Goal: Task Accomplishment & Management: Manage account settings

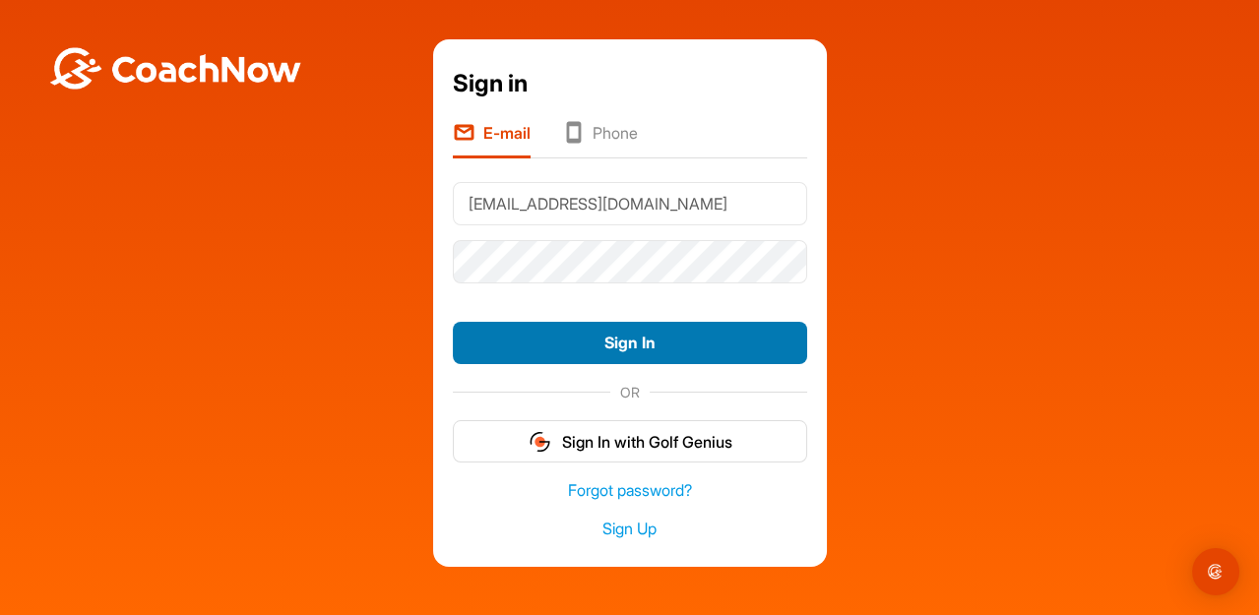
type input "[EMAIL_ADDRESS][DOMAIN_NAME]"
click at [683, 348] on button "Sign In" at bounding box center [630, 343] width 354 height 42
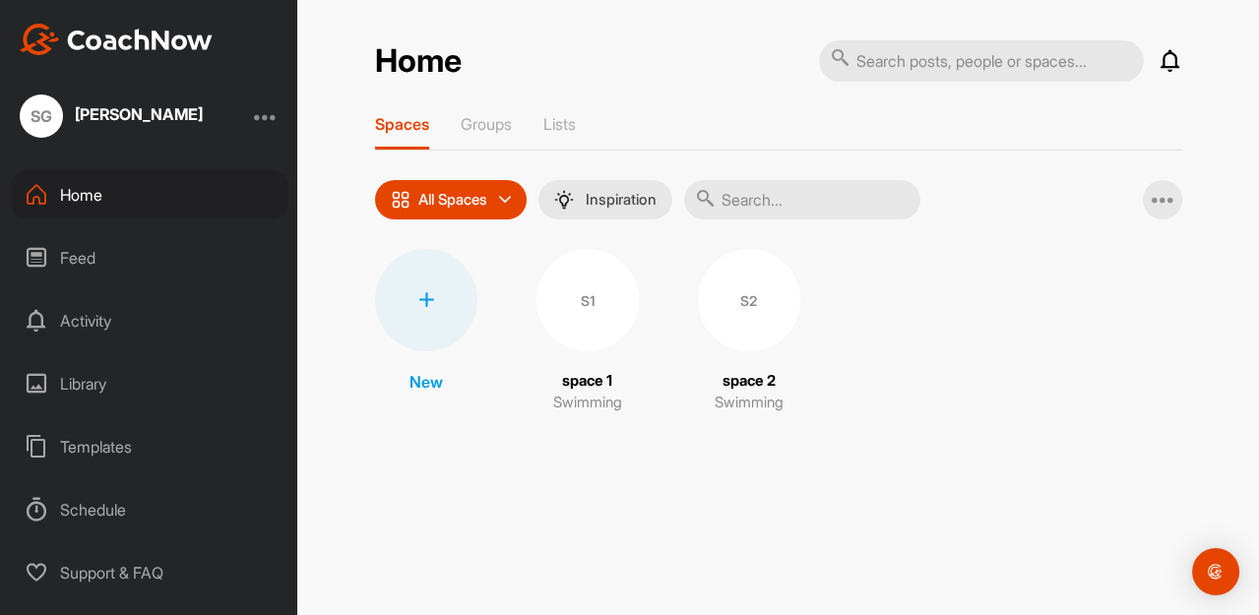
click at [154, 118] on div "[PERSON_NAME]" at bounding box center [139, 114] width 128 height 16
click at [274, 117] on div at bounding box center [266, 116] width 24 height 24
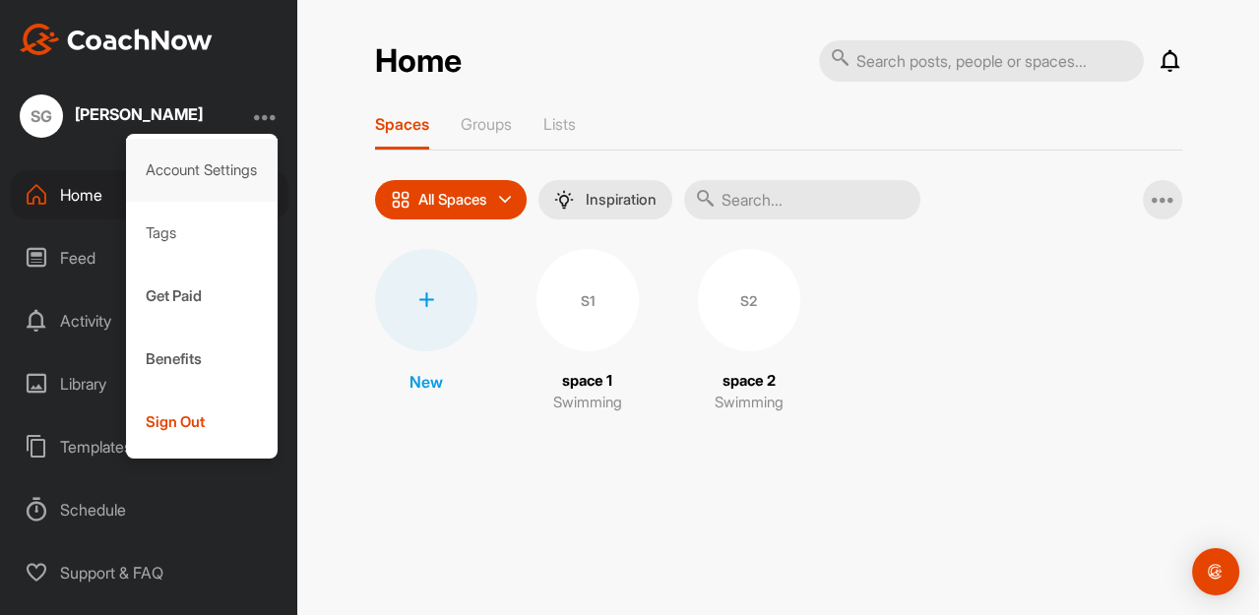
click at [226, 171] on div "Account Settings" at bounding box center [202, 170] width 153 height 63
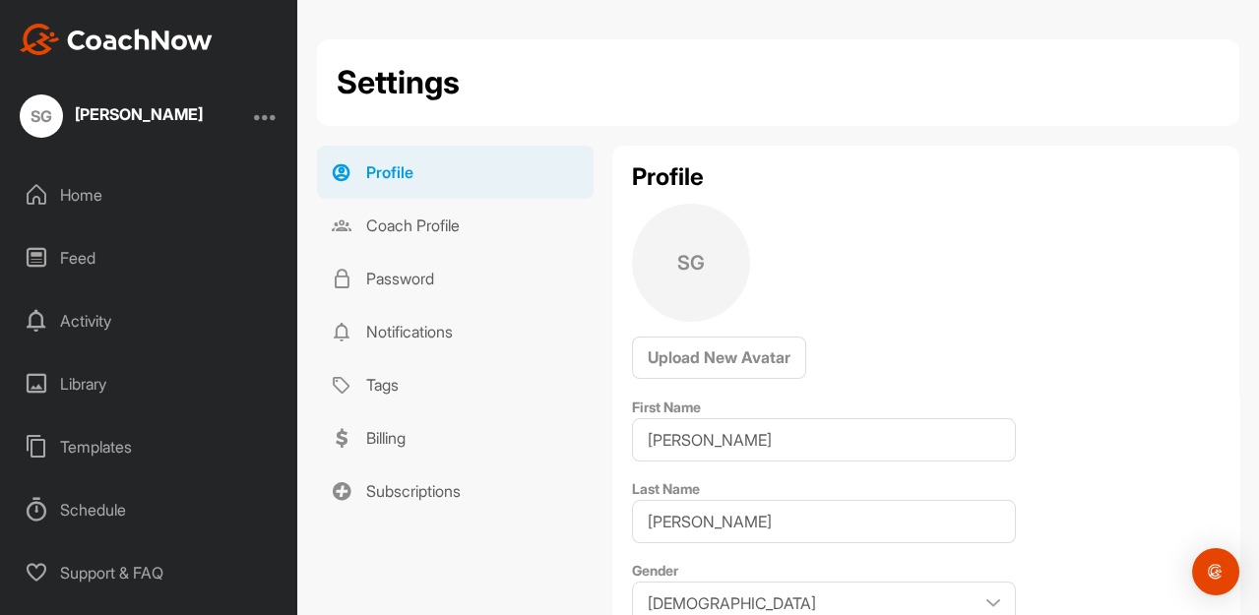
scroll to position [231, 0]
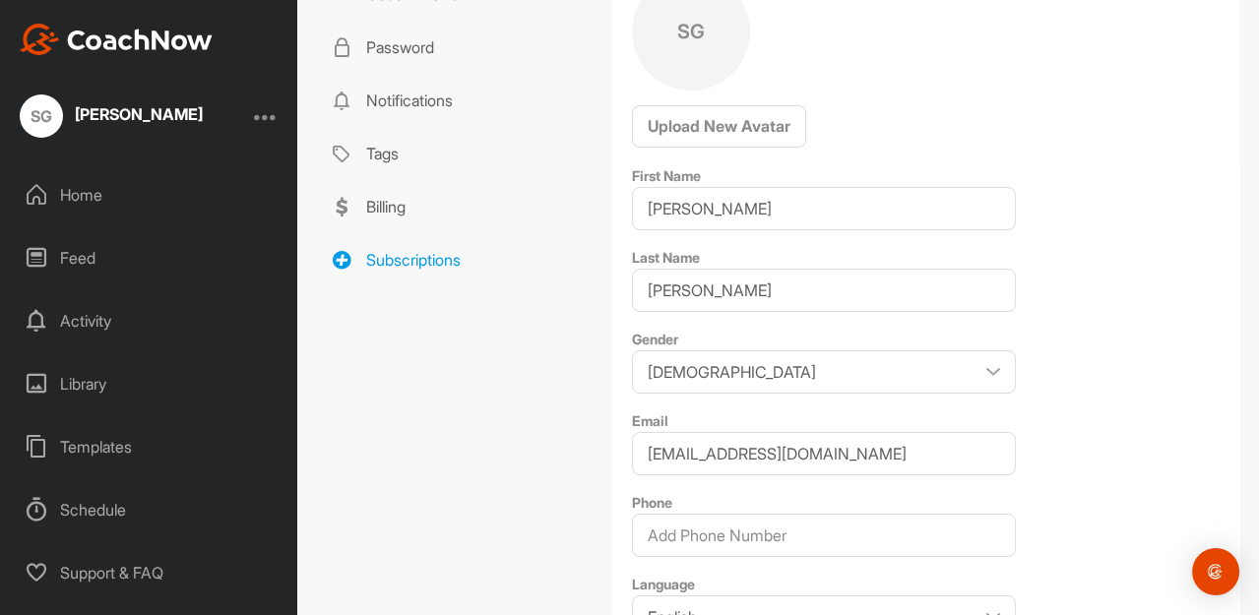
click at [409, 256] on link "Subscriptions" at bounding box center [455, 259] width 277 height 53
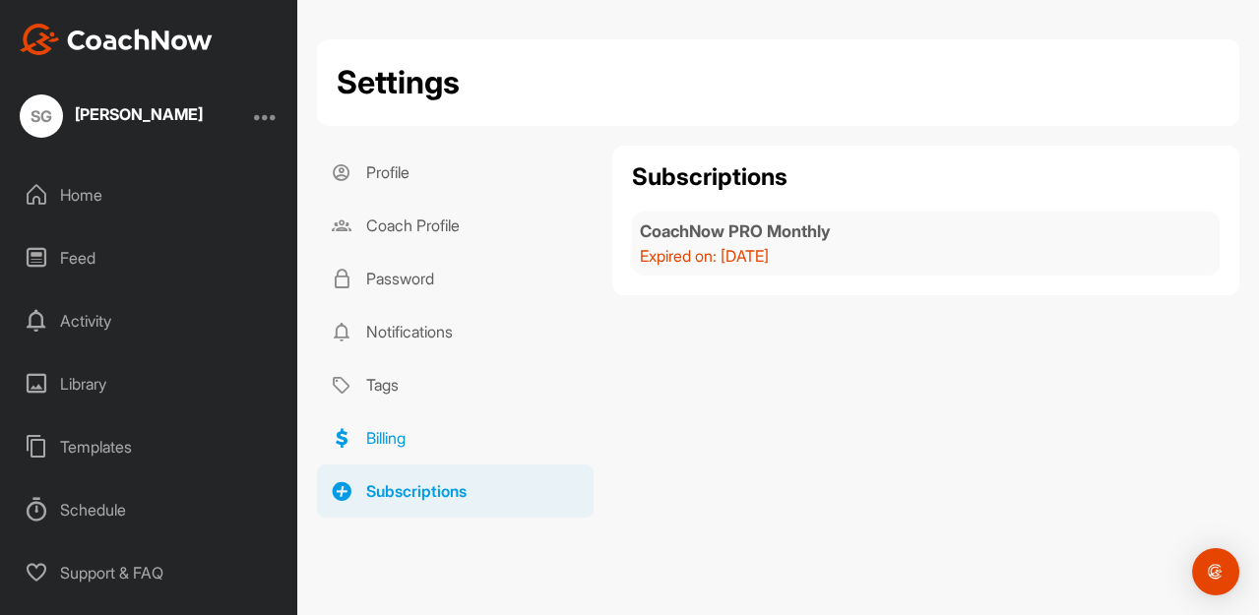
click at [389, 439] on link "Billing" at bounding box center [455, 437] width 277 height 53
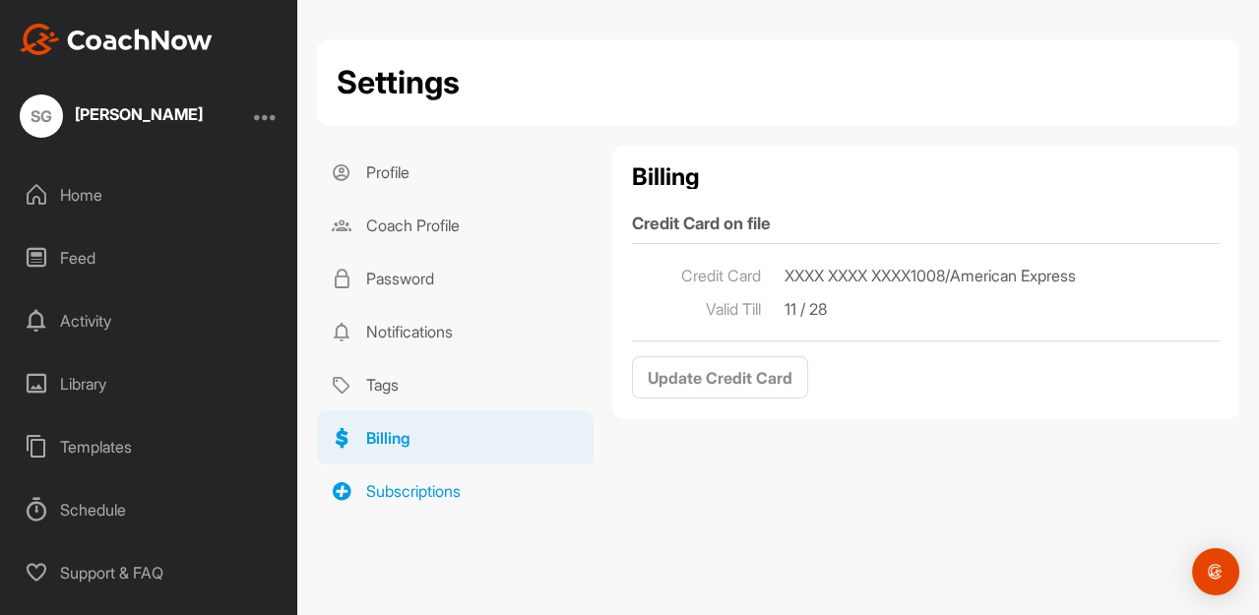
click at [438, 489] on link "Subscriptions" at bounding box center [455, 491] width 277 height 53
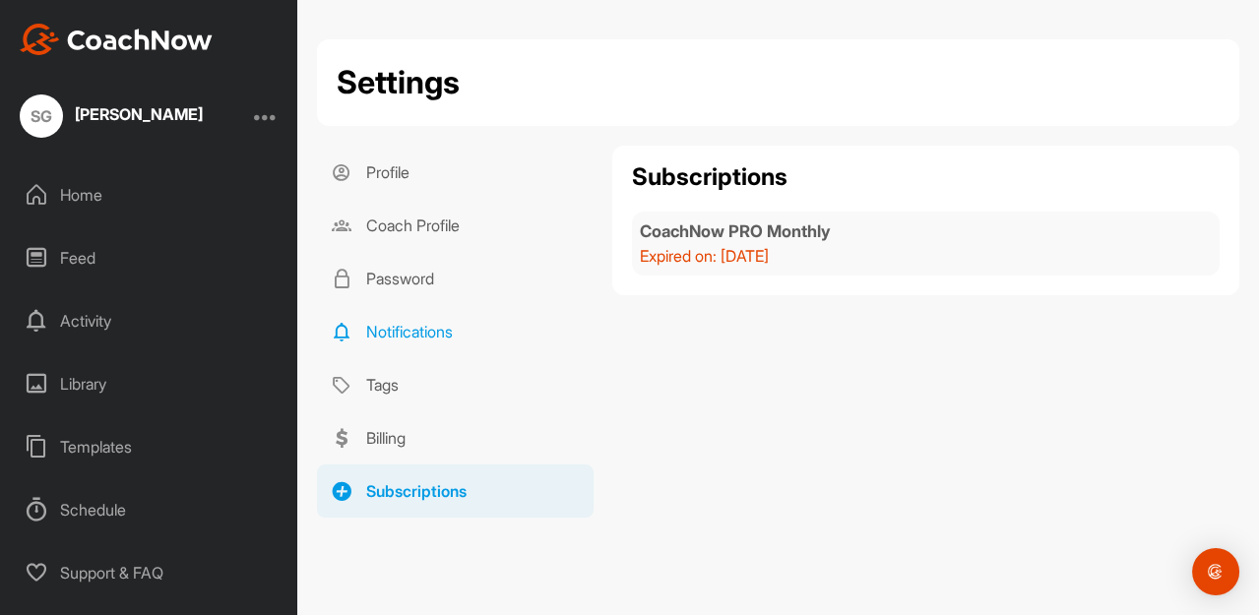
click at [393, 333] on link "Notifications" at bounding box center [455, 331] width 277 height 53
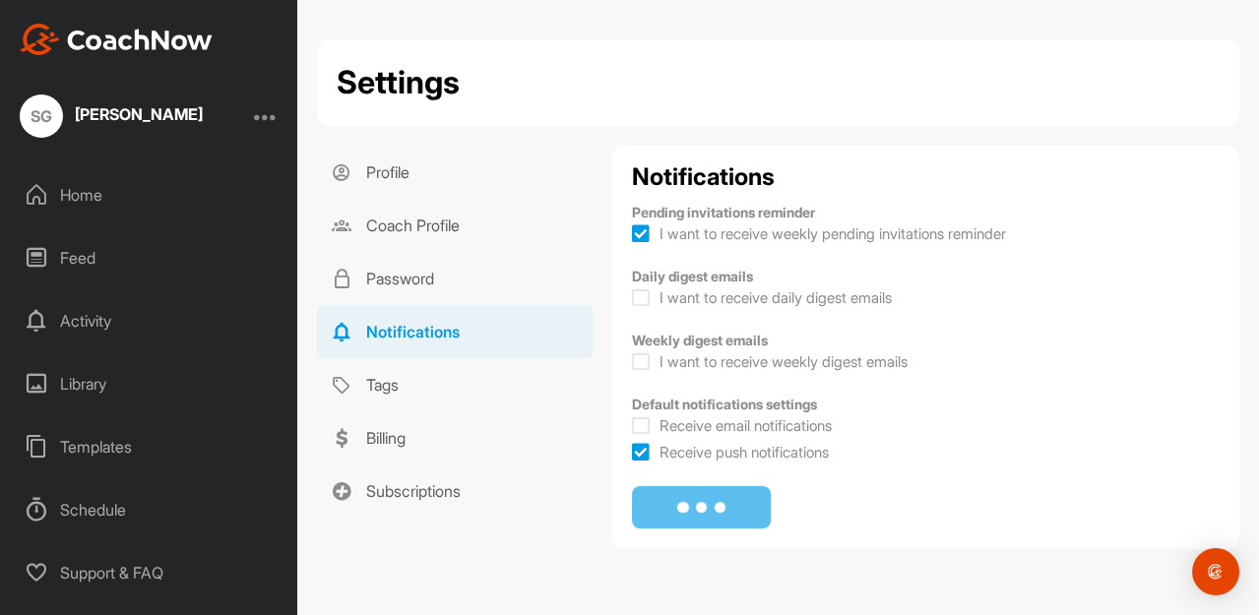
checkbox input "true"
click at [394, 282] on link "Password" at bounding box center [455, 278] width 277 height 53
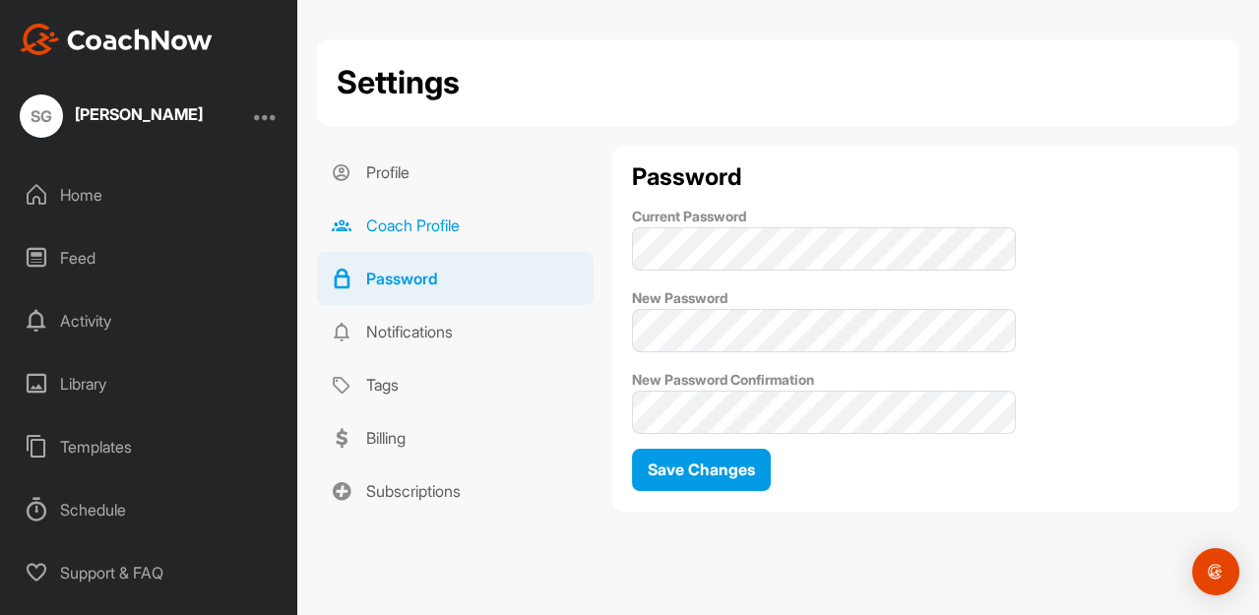
click at [411, 217] on link "Coach Profile" at bounding box center [455, 225] width 277 height 53
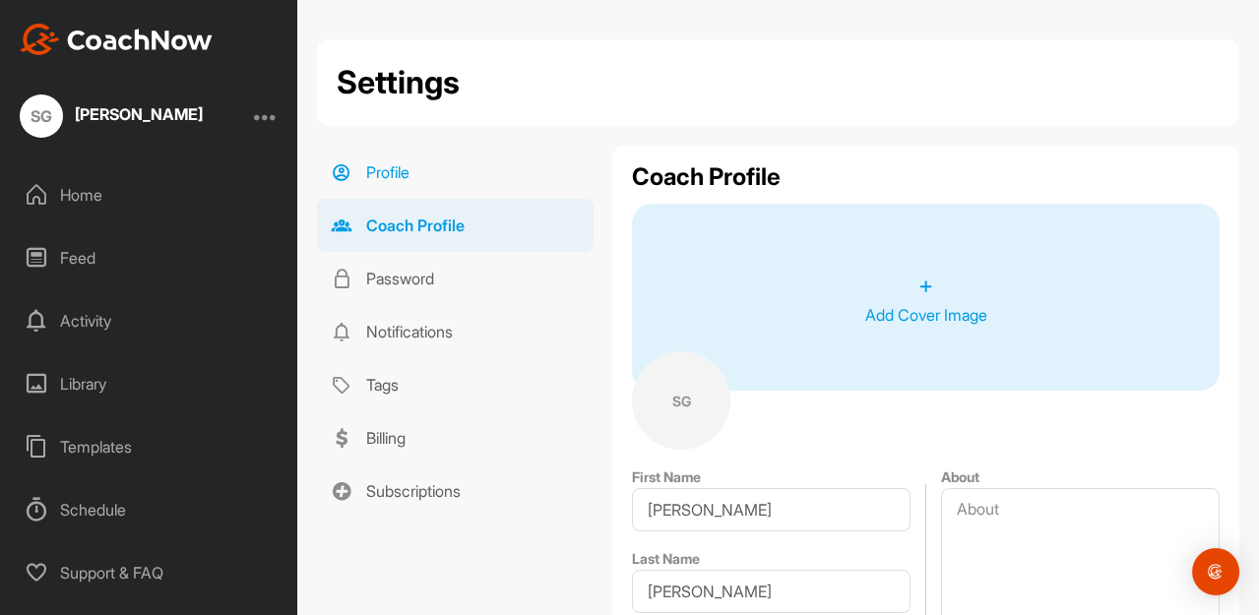
type input "[PERSON_NAME]"
click at [392, 173] on link "Profile" at bounding box center [455, 172] width 277 height 53
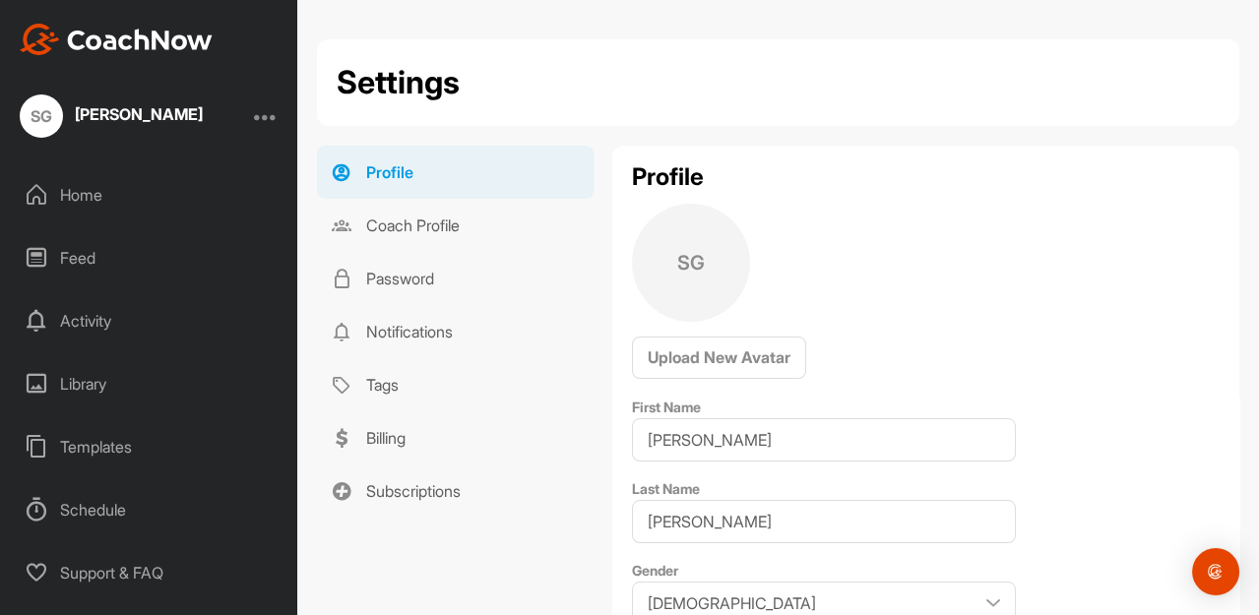
click at [116, 114] on div "[PERSON_NAME]" at bounding box center [139, 114] width 128 height 16
click at [273, 115] on div at bounding box center [266, 116] width 24 height 24
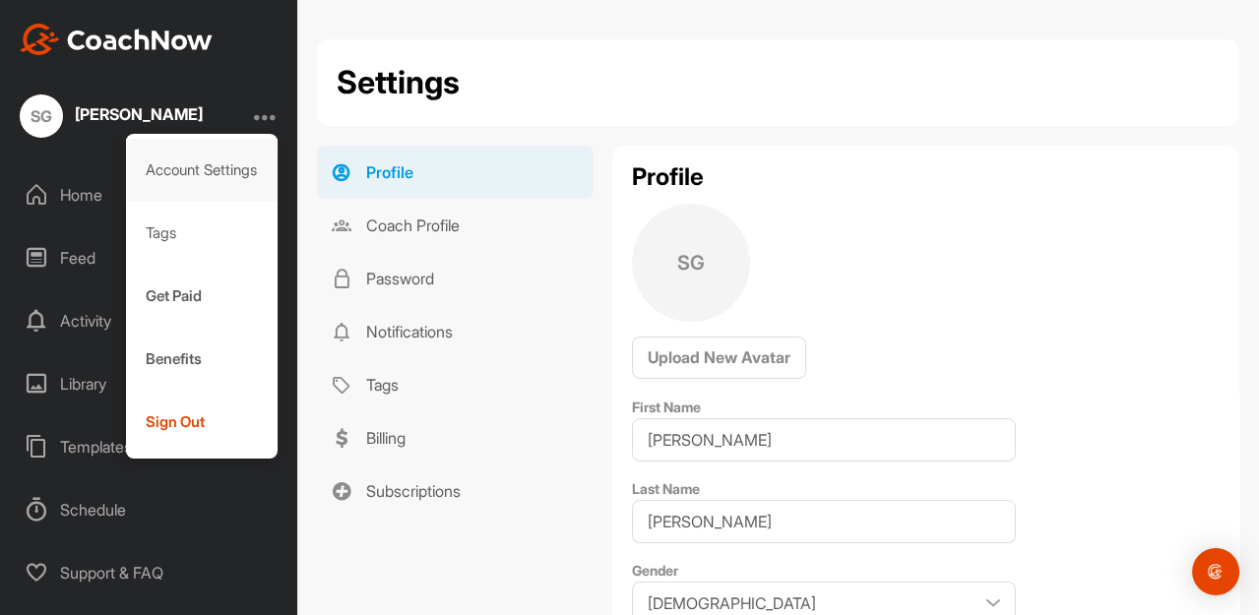
click at [235, 174] on div "Account Settings" at bounding box center [202, 170] width 153 height 63
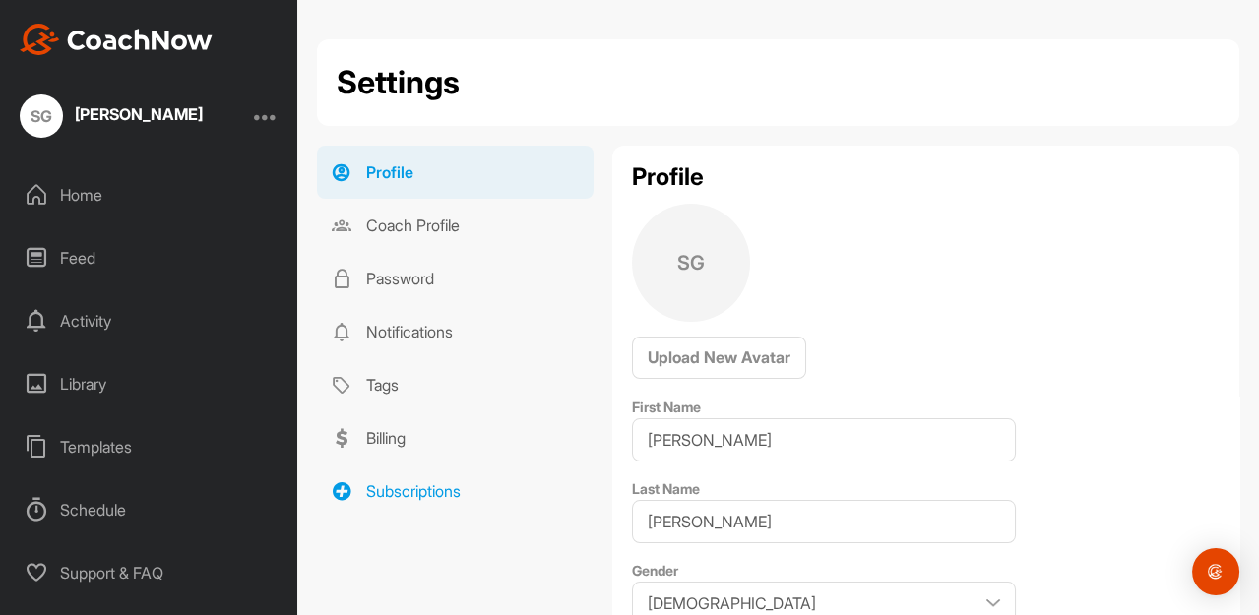
click at [426, 492] on link "Subscriptions" at bounding box center [455, 491] width 277 height 53
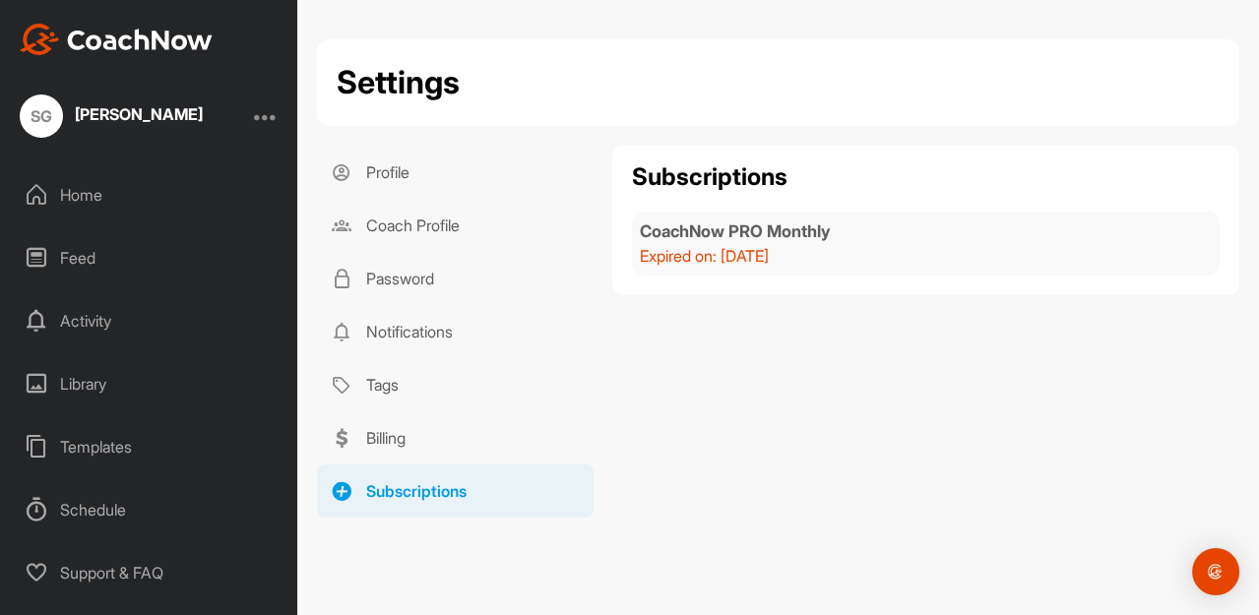
click at [718, 254] on p "Expired on : [DATE]" at bounding box center [735, 256] width 191 height 24
drag, startPoint x: 806, startPoint y: 242, endPoint x: 890, endPoint y: 233, distance: 84.1
click at [808, 242] on h4 "CoachNow PRO Monthly" at bounding box center [735, 231] width 191 height 25
click at [953, 228] on div "CoachNow PRO Monthly Expired on : [DATE]" at bounding box center [926, 244] width 588 height 64
click at [1049, 244] on div "CoachNow PRO Monthly Expired on : [DATE]" at bounding box center [926, 244] width 588 height 64
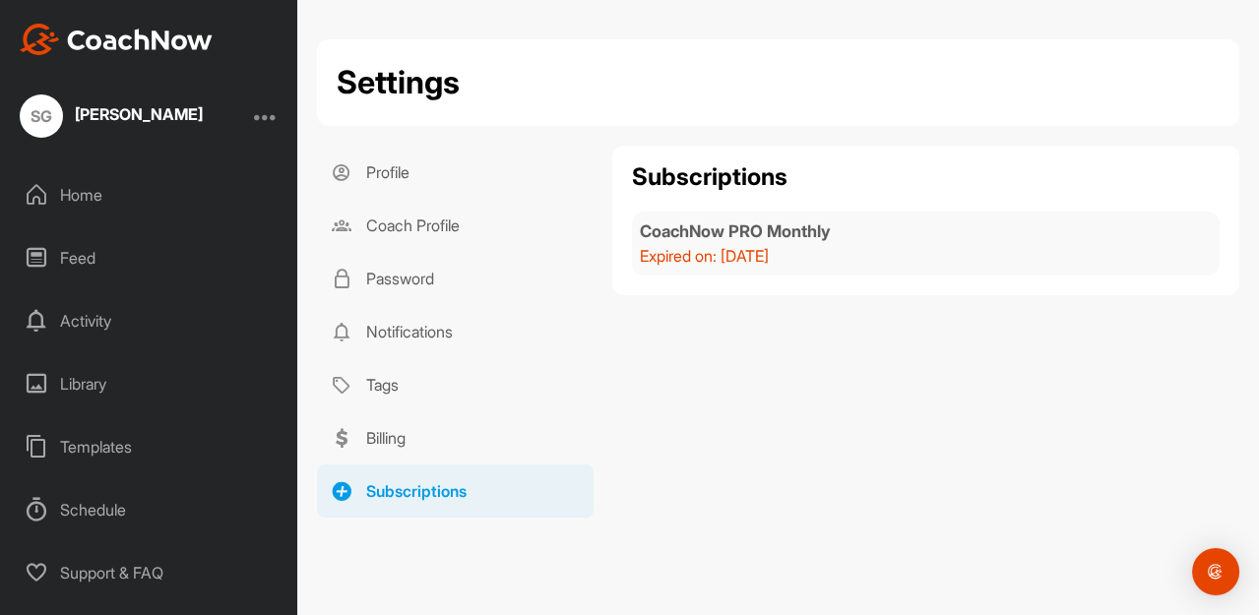
click at [893, 256] on div "CoachNow PRO Monthly Expired on : [DATE]" at bounding box center [926, 244] width 588 height 64
drag, startPoint x: 833, startPoint y: 235, endPoint x: 775, endPoint y: 238, distance: 58.1
click at [824, 237] on h4 "CoachNow PRO Monthly" at bounding box center [735, 231] width 191 height 25
click at [752, 244] on div "CoachNow PRO Monthly Expired on : [DATE]" at bounding box center [735, 243] width 191 height 48
click at [670, 197] on div "Subscriptions CoachNow PRO Monthly Expired on : [DATE]" at bounding box center [925, 221] width 627 height 150
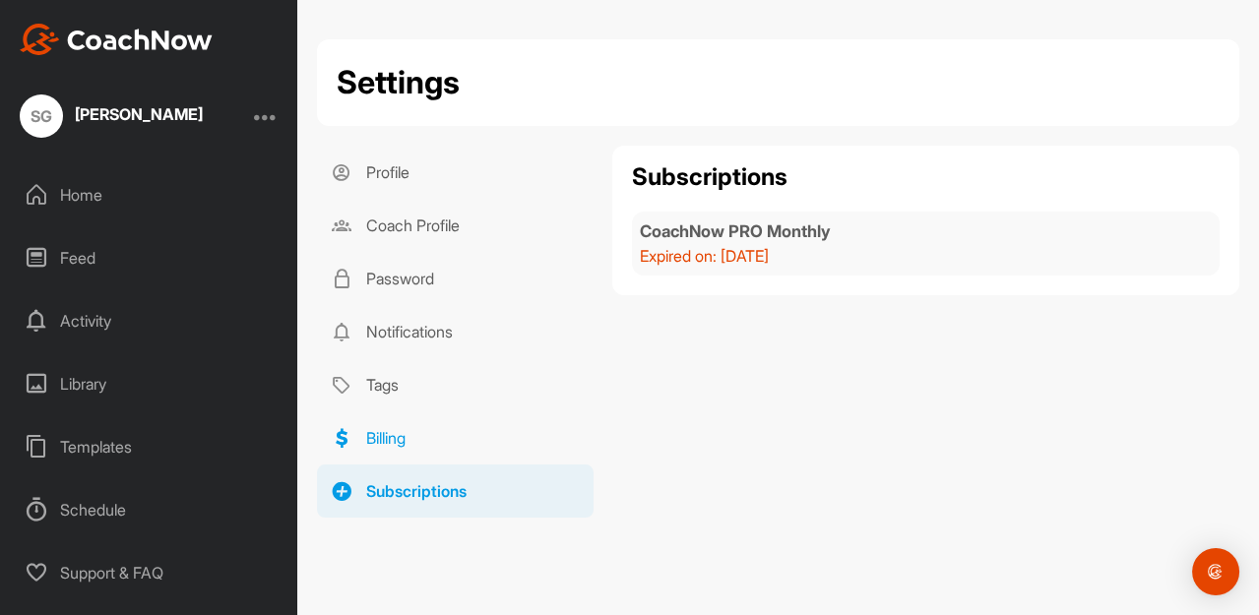
click at [381, 440] on link "Billing" at bounding box center [455, 437] width 277 height 53
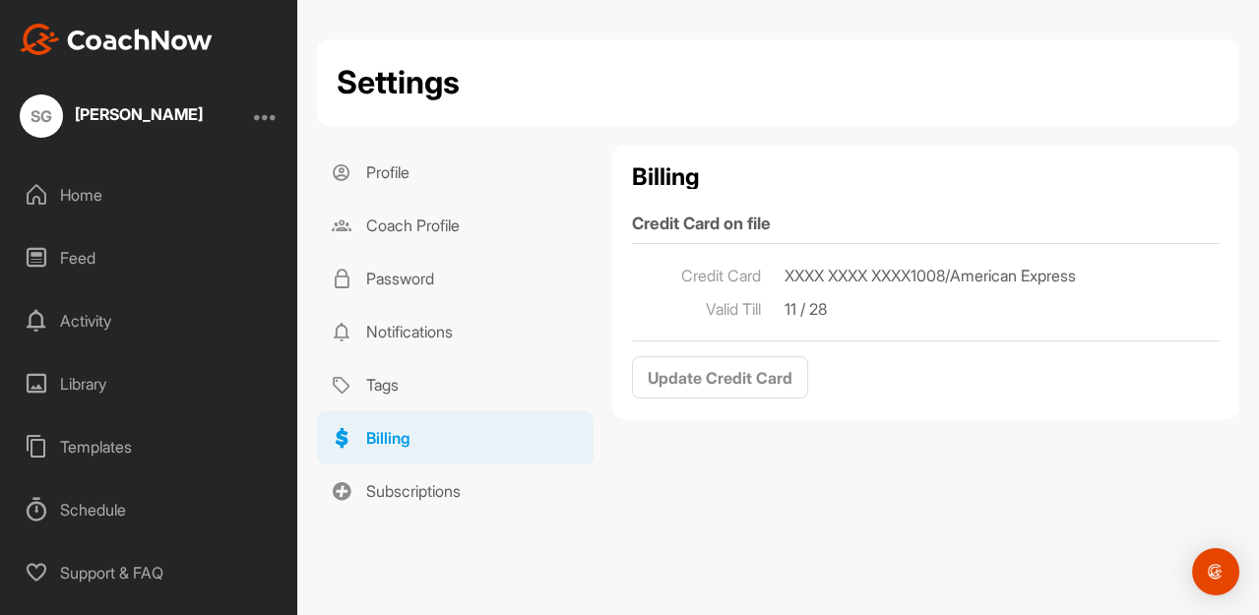
click at [910, 322] on div "Valid Till 11 / 28" at bounding box center [926, 308] width 588 height 33
click at [837, 295] on div "Valid Till 11 / 28" at bounding box center [926, 308] width 588 height 33
click at [770, 226] on div "Credit Card on file" at bounding box center [926, 220] width 588 height 32
click at [109, 507] on div "Schedule" at bounding box center [150, 509] width 278 height 49
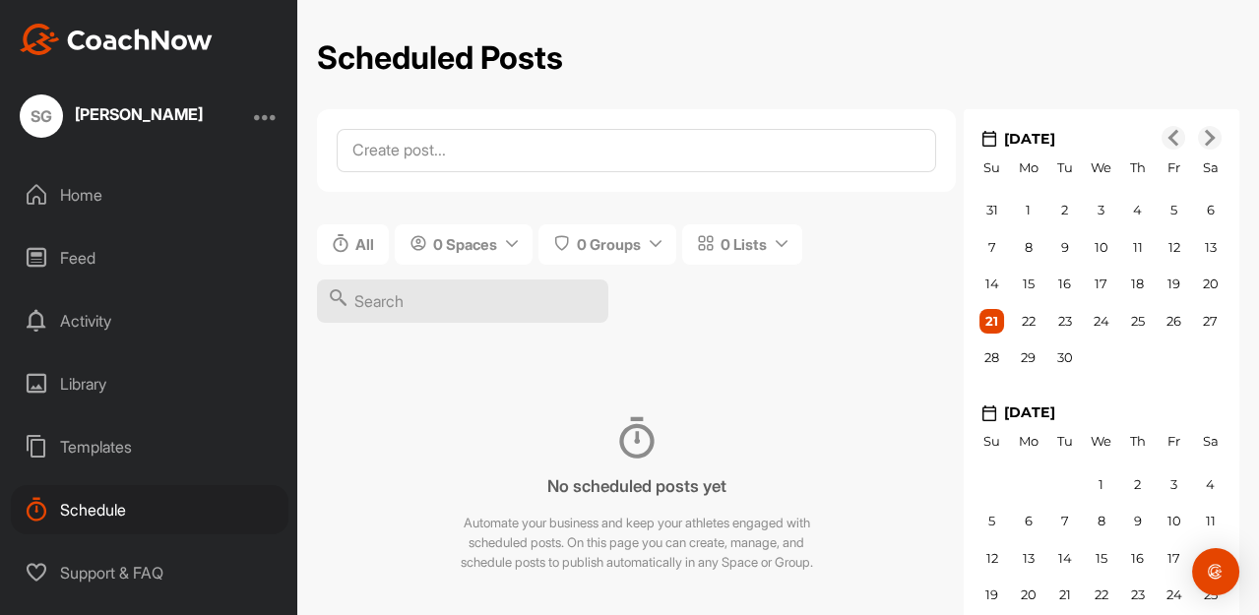
click at [100, 579] on div "Support & FAQ" at bounding box center [150, 572] width 278 height 49
click at [84, 197] on div "Home" at bounding box center [150, 194] width 278 height 49
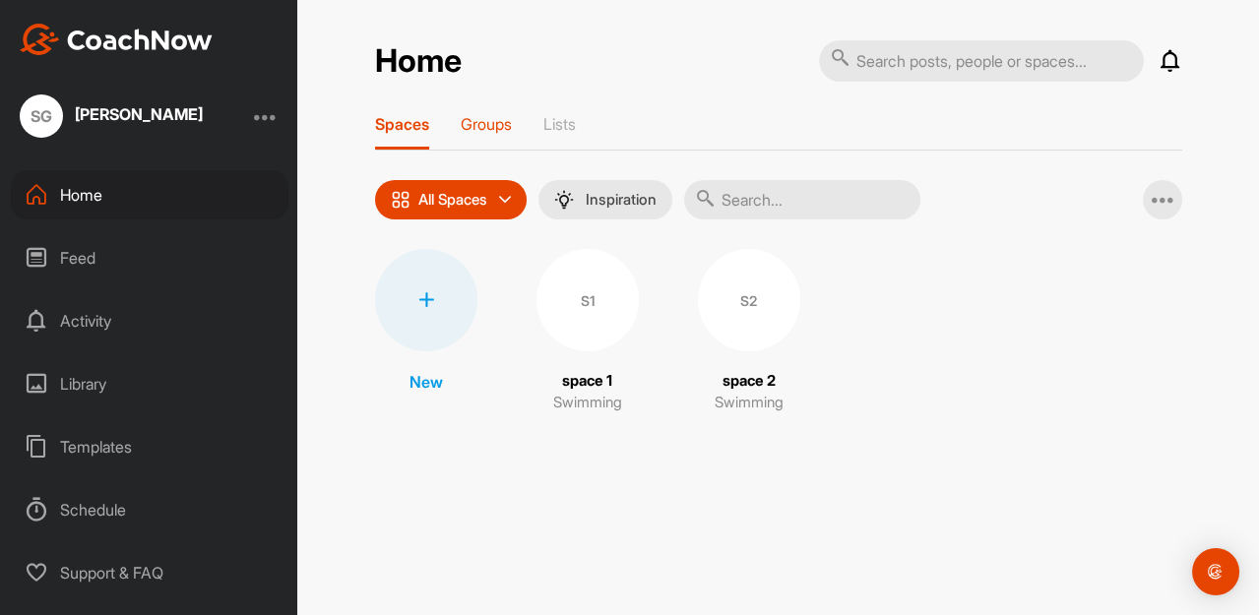
click at [495, 124] on p "Groups" at bounding box center [486, 124] width 51 height 20
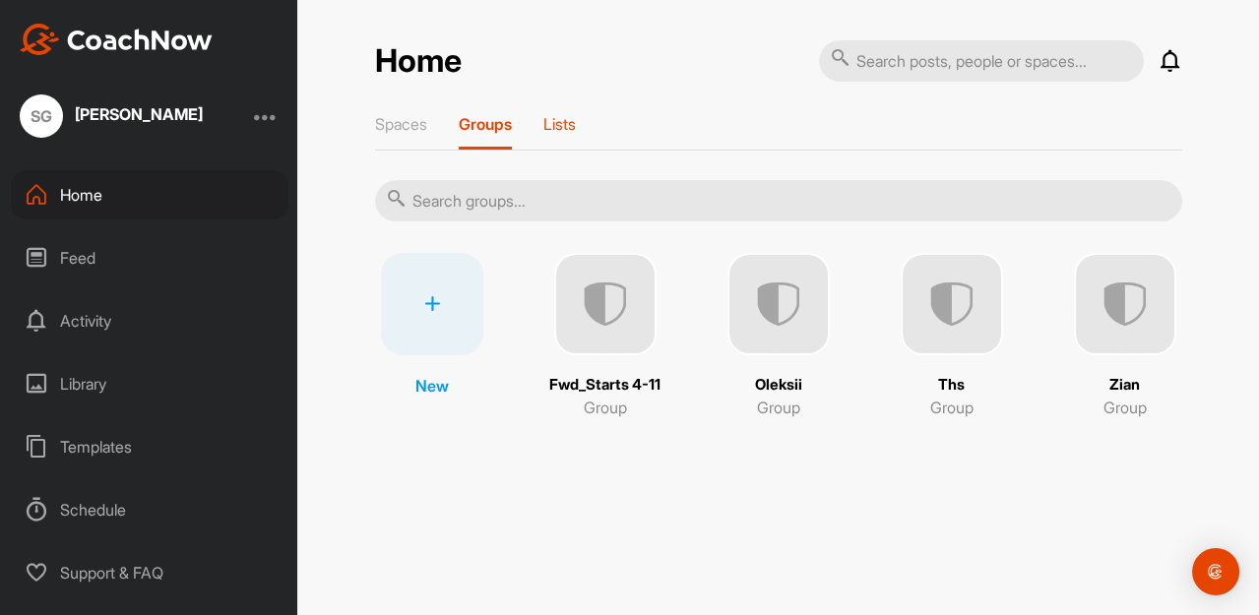
click at [567, 127] on p "Lists" at bounding box center [559, 124] width 32 height 20
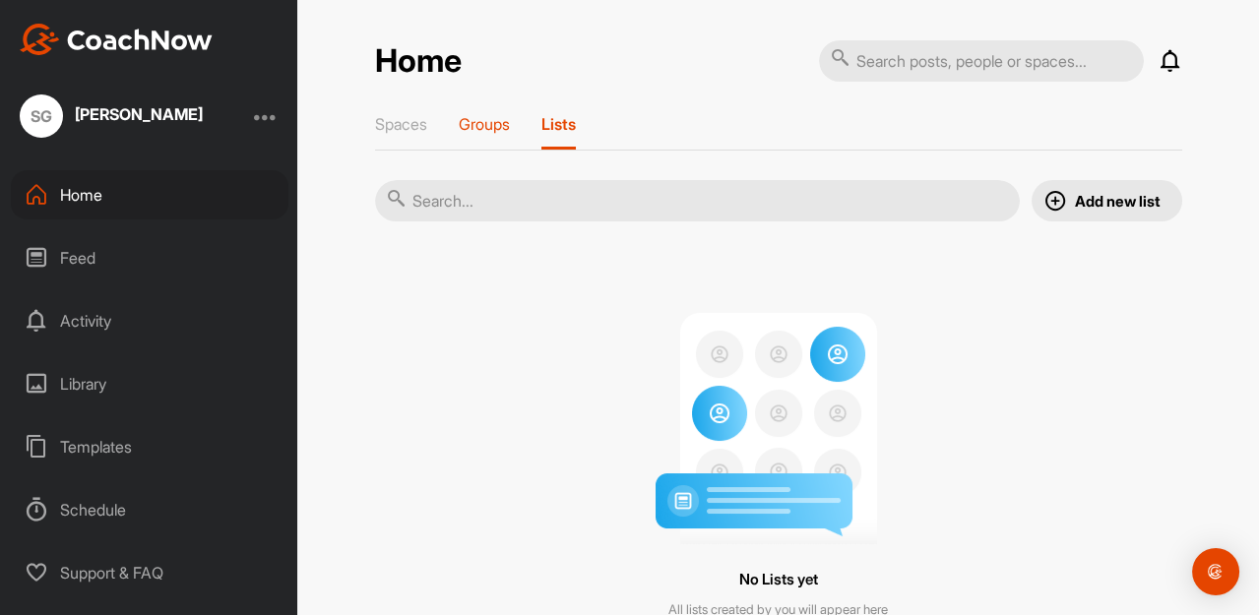
click at [489, 129] on p "Groups" at bounding box center [484, 124] width 51 height 20
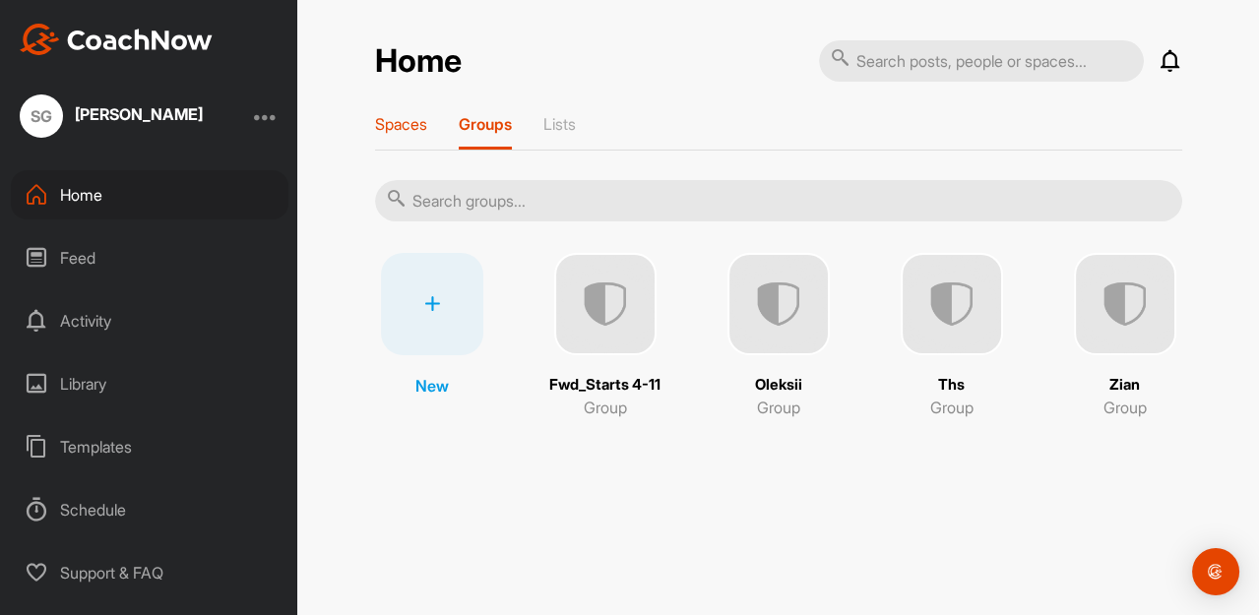
click at [404, 125] on p "Spaces" at bounding box center [401, 124] width 52 height 20
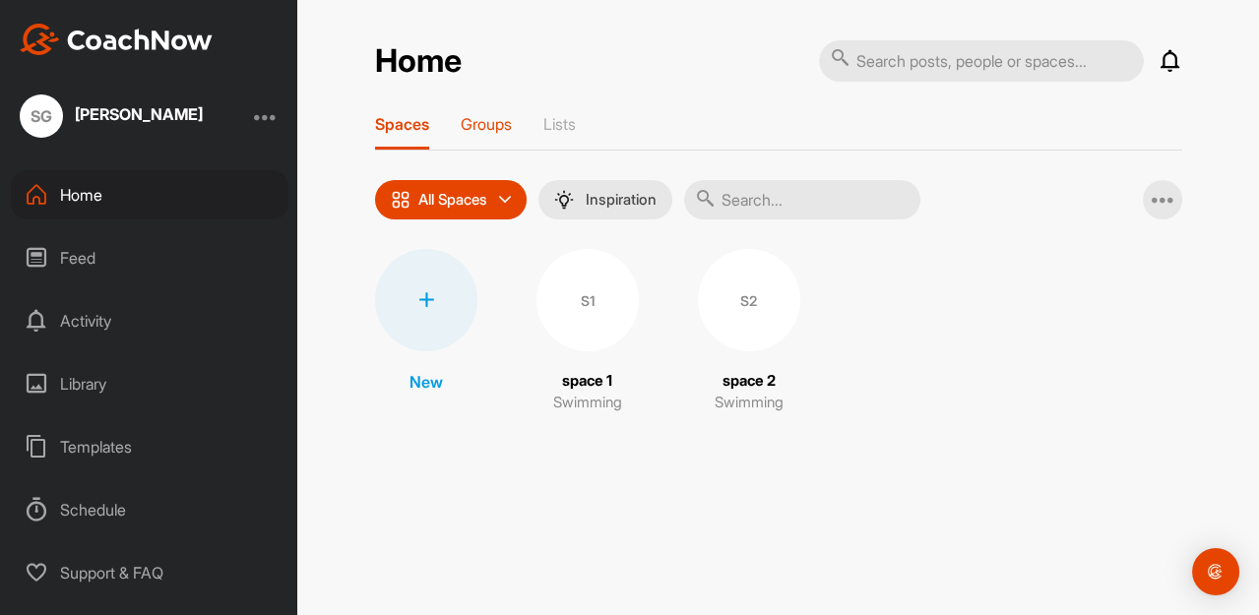
click at [482, 131] on p "Groups" at bounding box center [486, 124] width 51 height 20
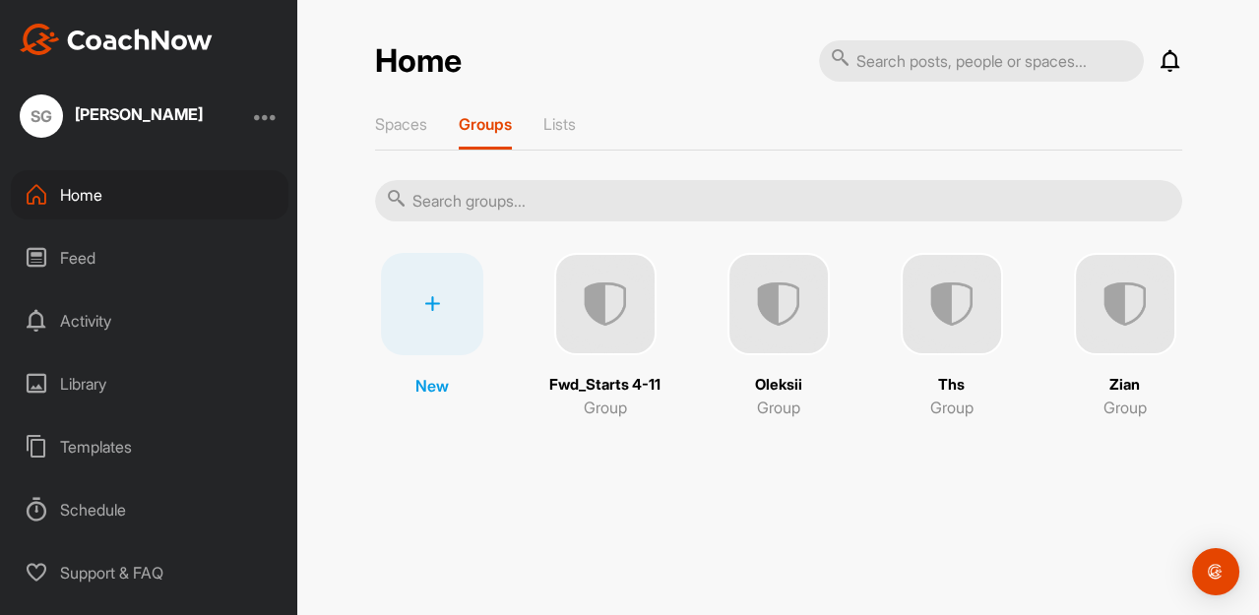
click at [783, 335] on img at bounding box center [778, 304] width 102 height 102
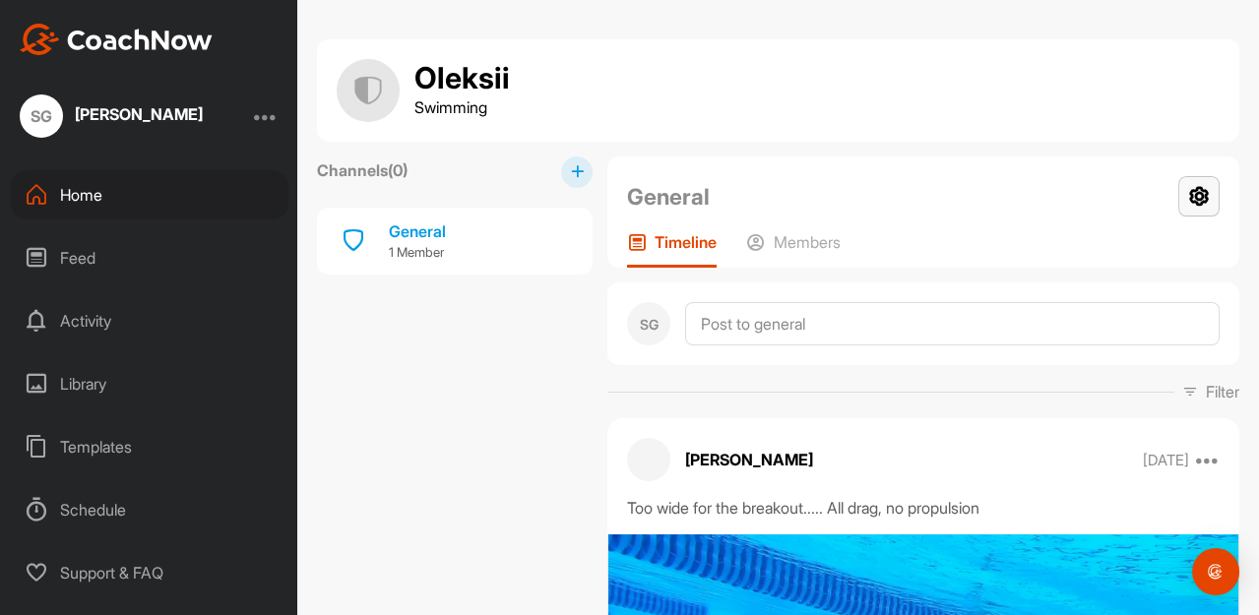
click at [1203, 196] on icon at bounding box center [1198, 196] width 41 height 40
click at [86, 253] on div "Feed" at bounding box center [150, 257] width 278 height 49
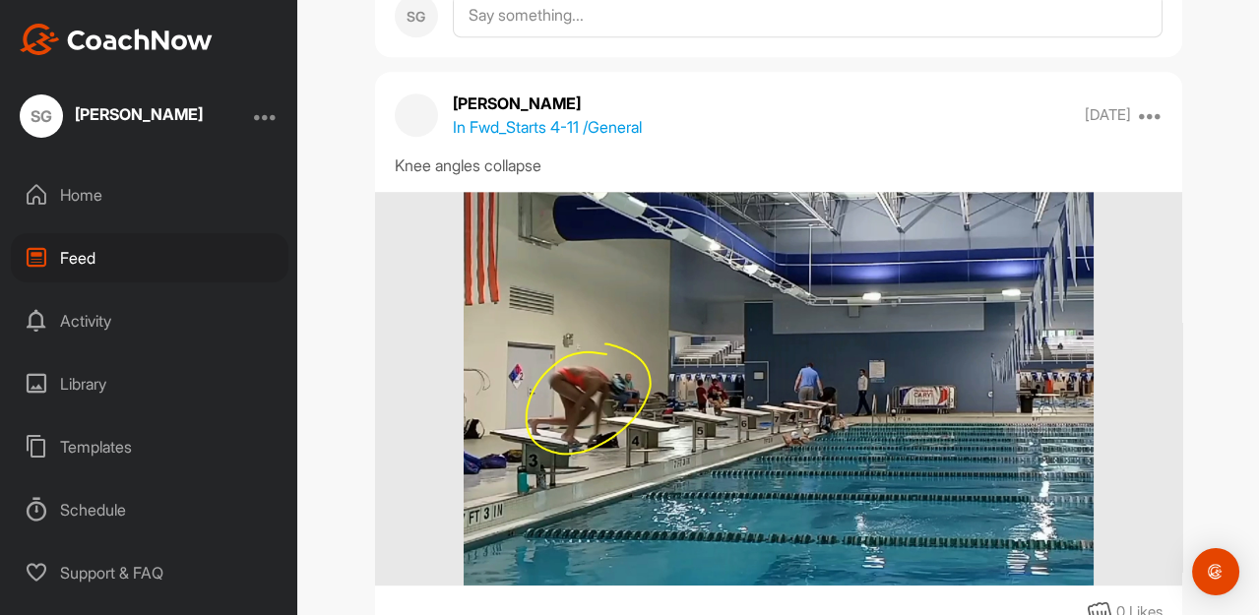
scroll to position [1968, 0]
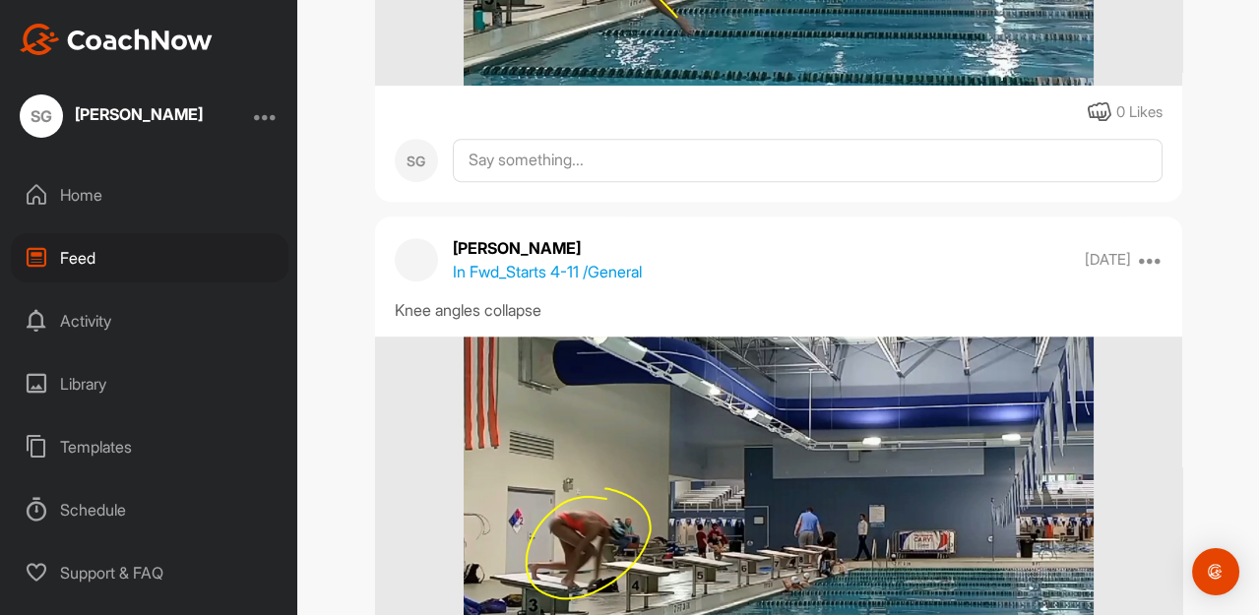
click at [100, 325] on div "Activity" at bounding box center [150, 320] width 278 height 49
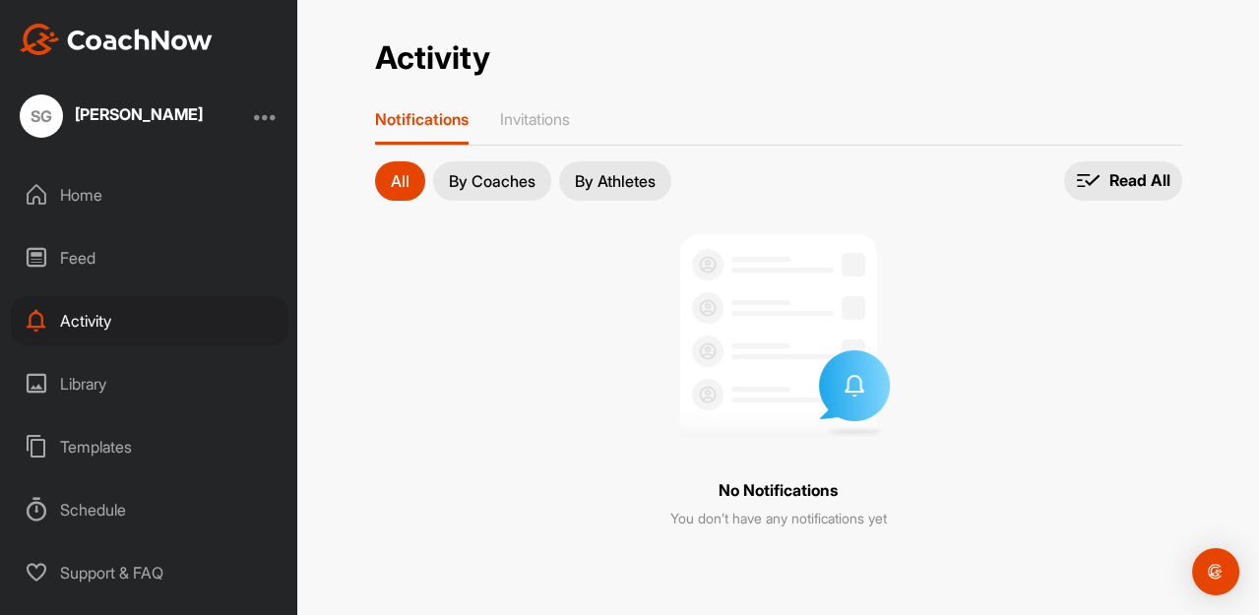
click at [84, 377] on div "Library" at bounding box center [150, 383] width 278 height 49
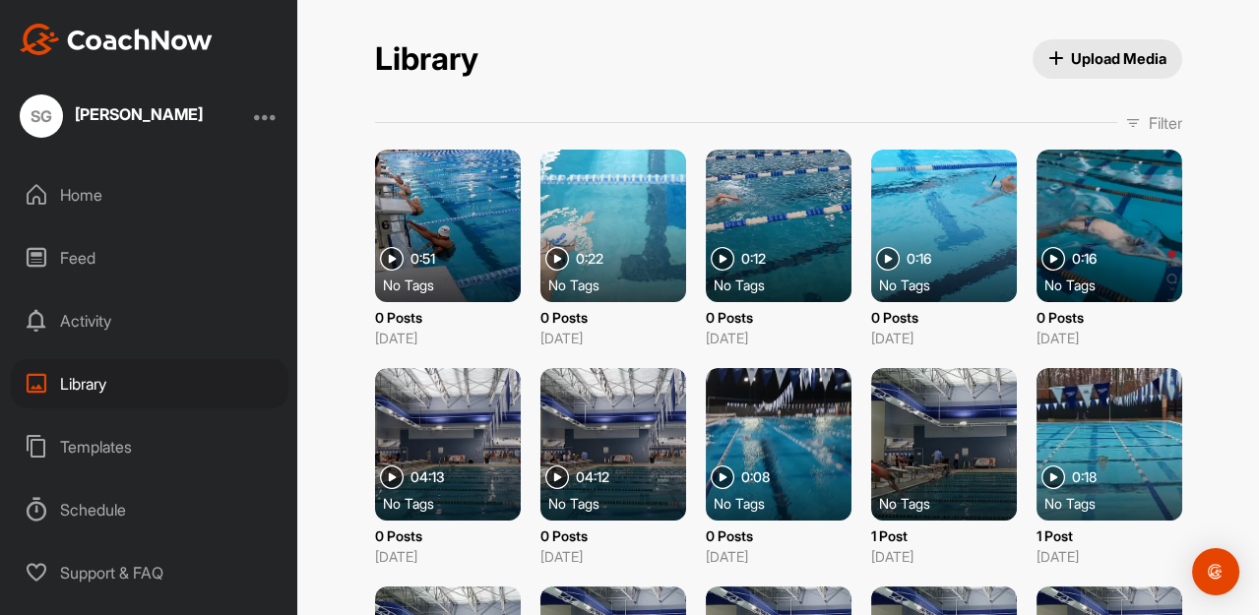
click at [438, 256] on div at bounding box center [448, 226] width 146 height 153
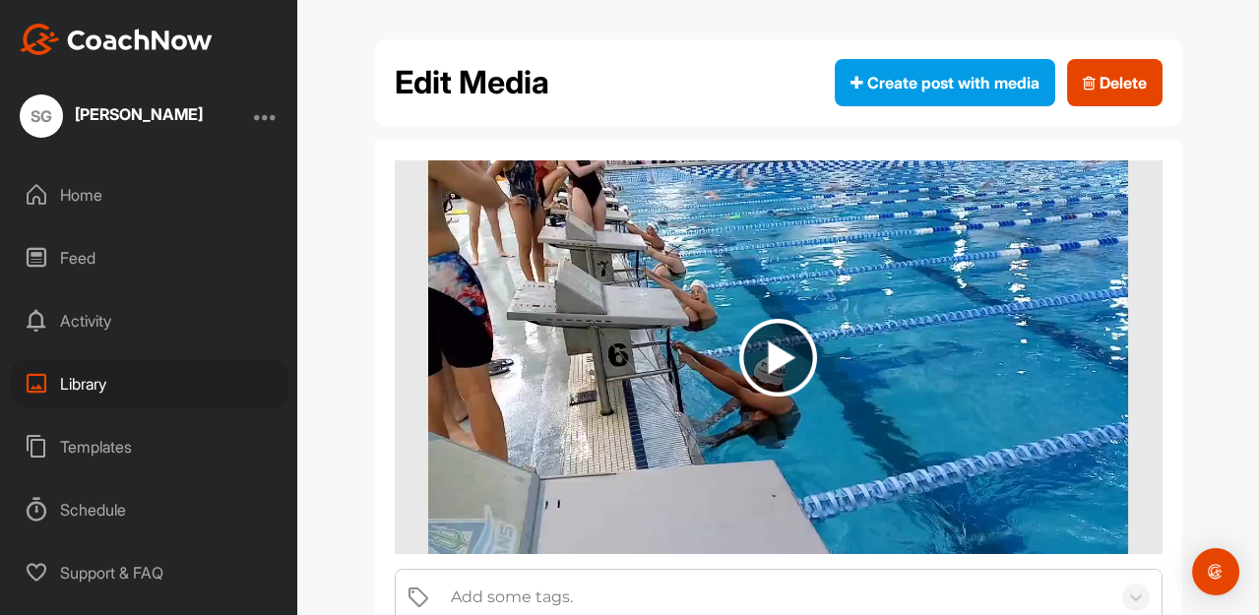
click at [776, 364] on img at bounding box center [778, 358] width 78 height 78
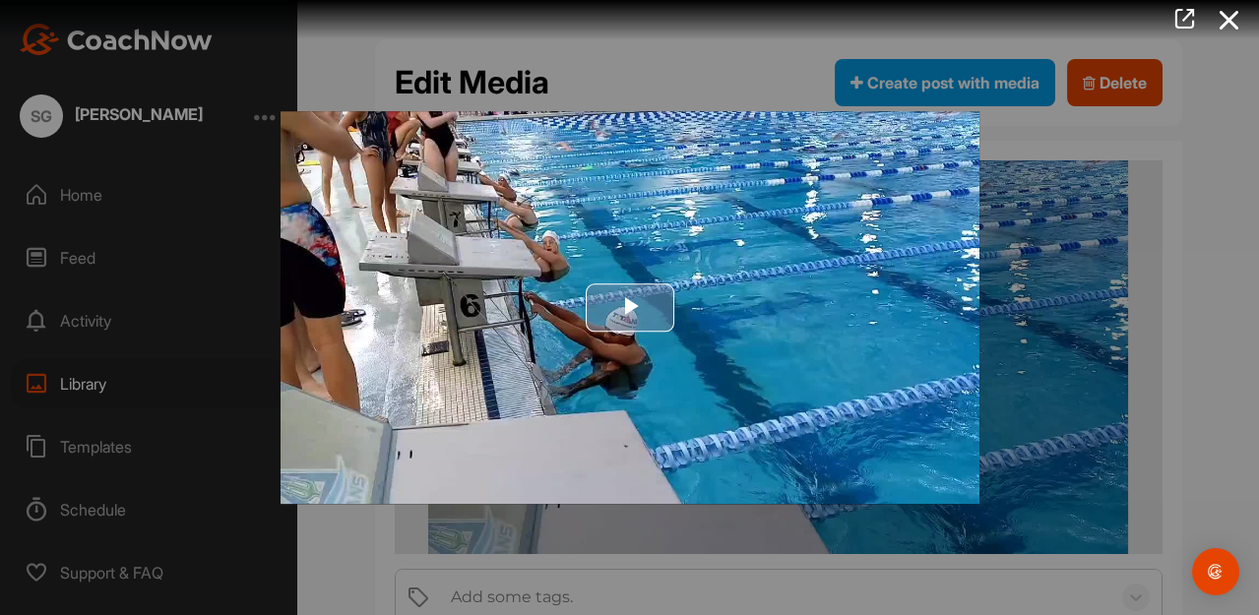
click at [630, 308] on span "Video Player" at bounding box center [630, 308] width 0 height 0
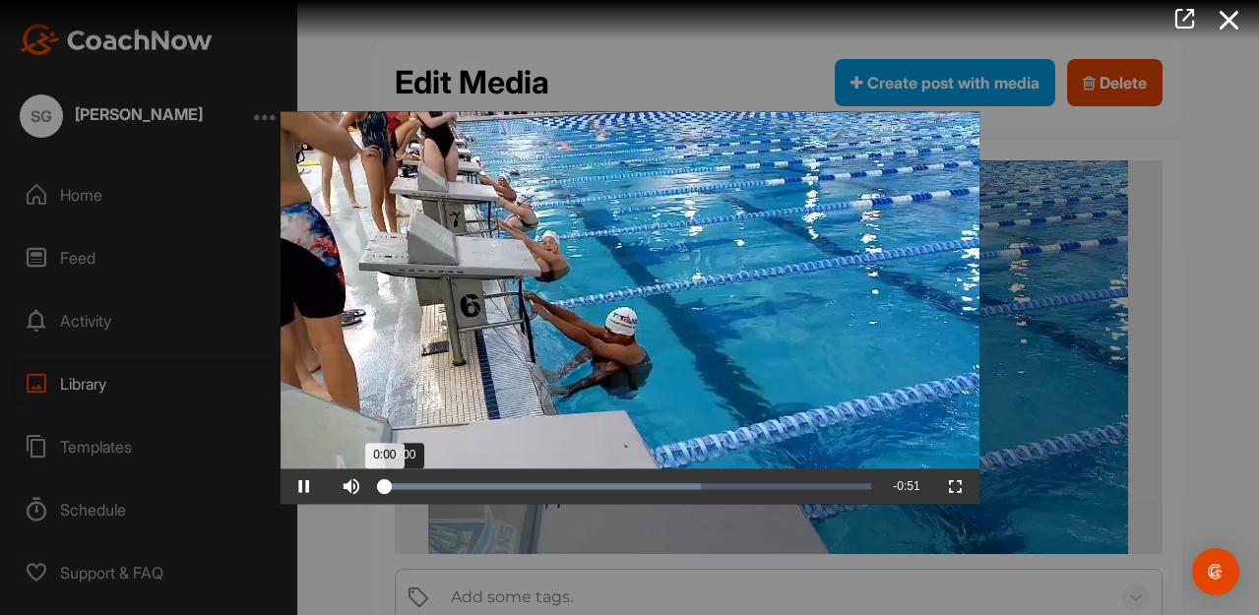
click at [455, 486] on div "Loaded : 64.97% 0:00 0:00" at bounding box center [628, 486] width 487 height 6
click at [300, 486] on span "Video Player" at bounding box center [304, 486] width 47 height 0
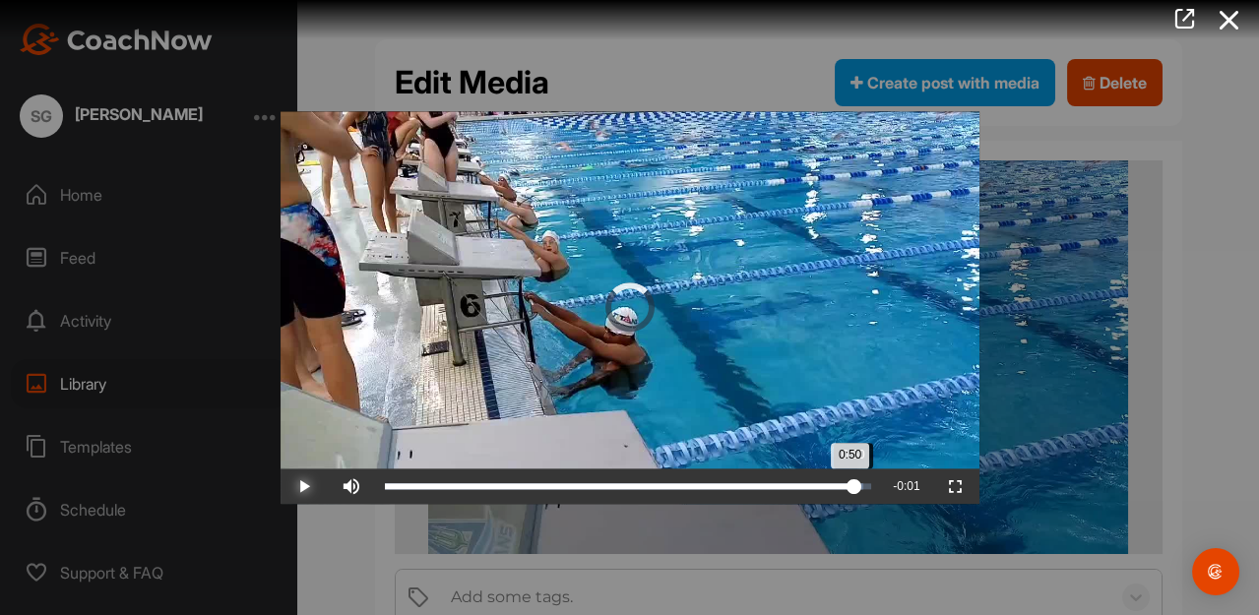
drag, startPoint x: 477, startPoint y: 488, endPoint x: 862, endPoint y: 481, distance: 384.9
click at [855, 483] on div "0:50" at bounding box center [620, 486] width 470 height 6
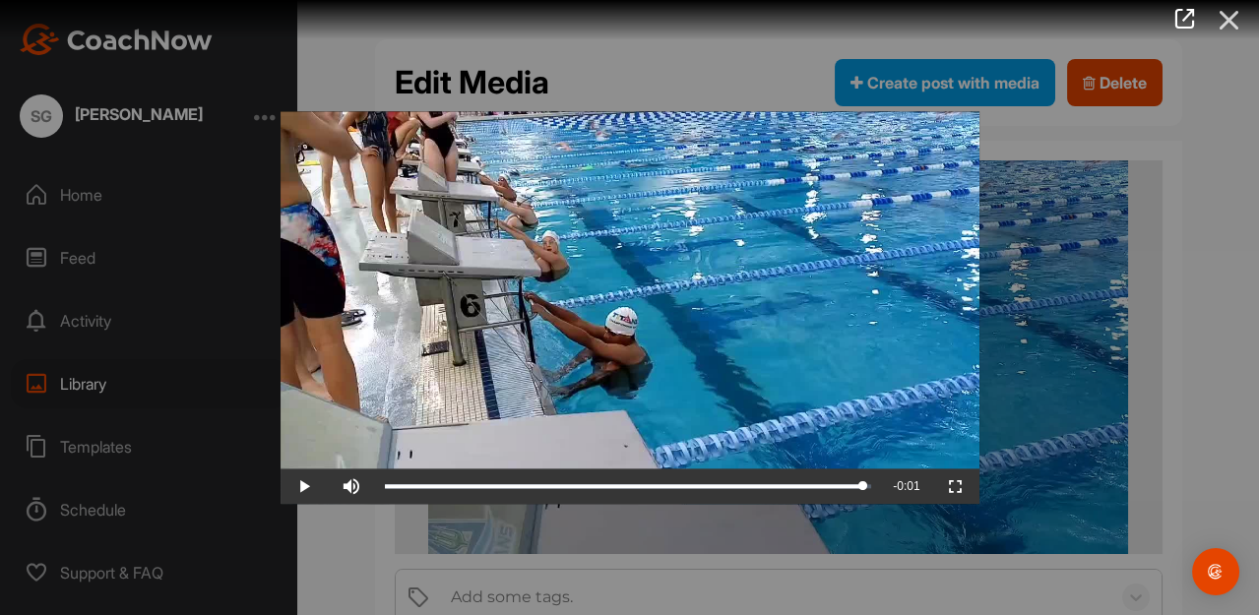
click at [1234, 19] on icon at bounding box center [1229, 20] width 45 height 36
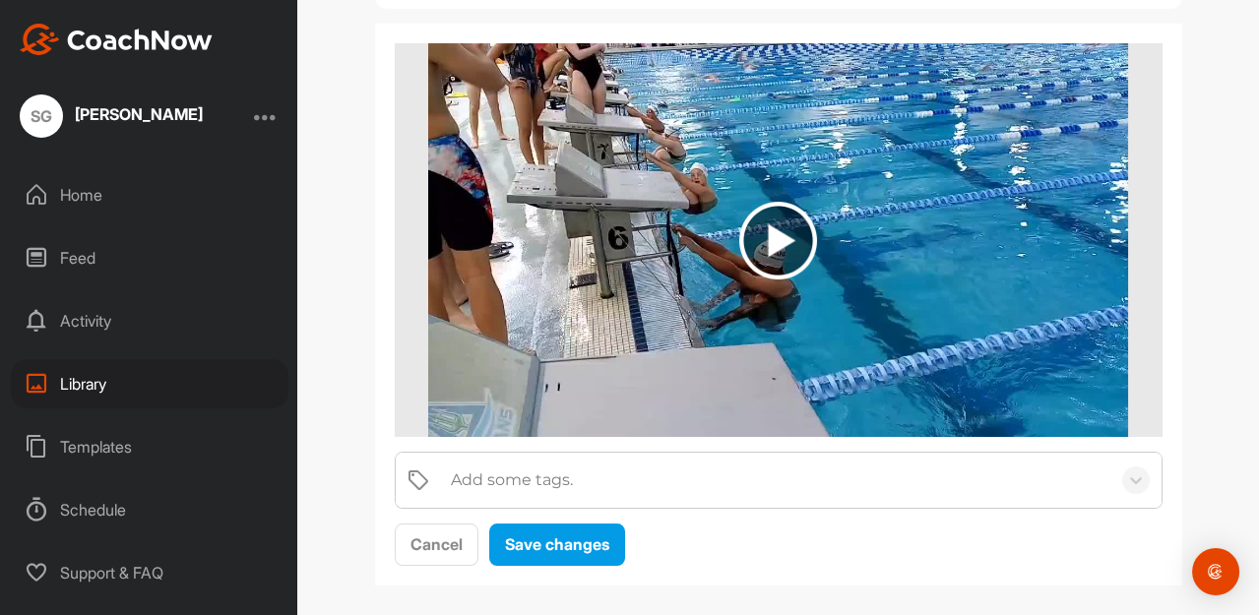
scroll to position [131, 0]
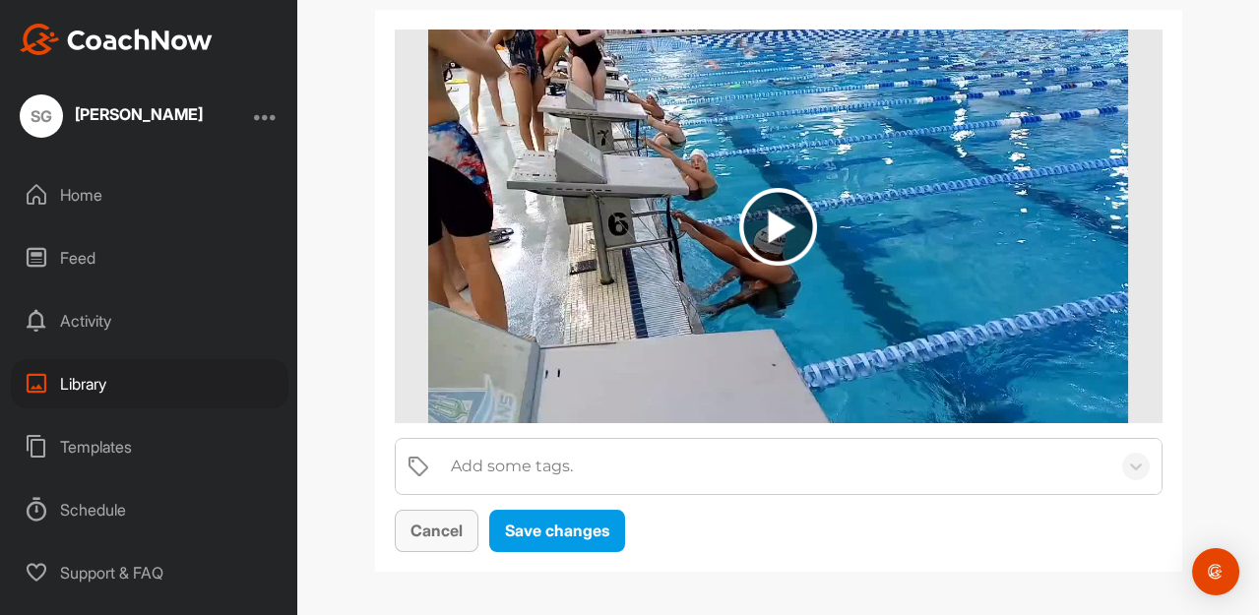
click at [430, 534] on span "Cancel" at bounding box center [436, 531] width 52 height 20
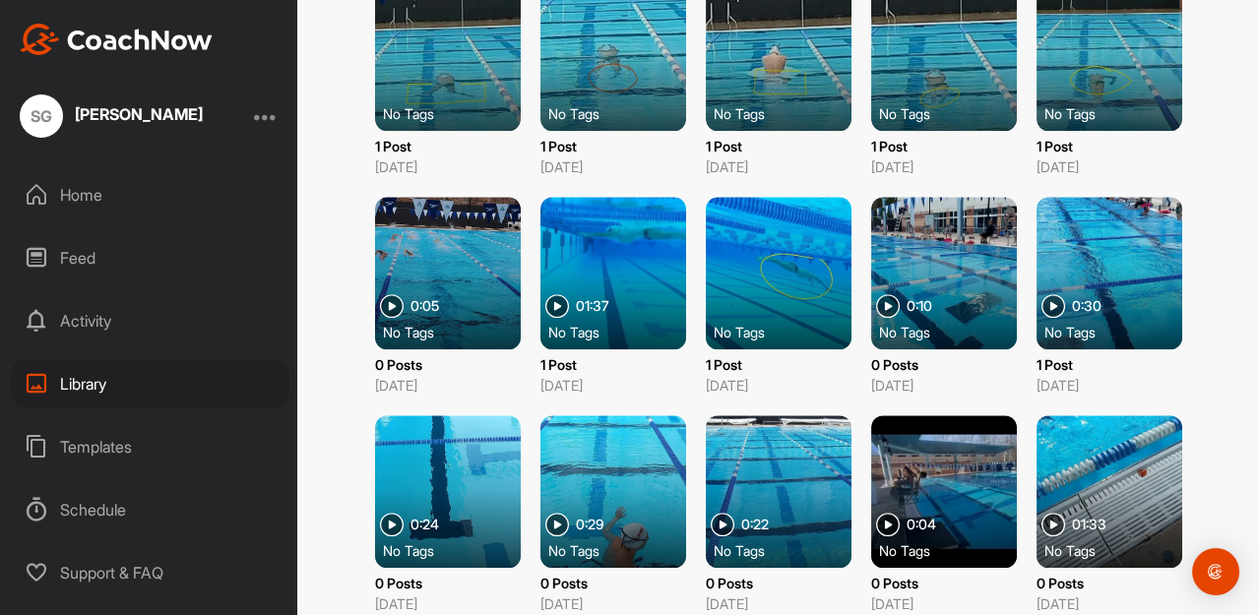
scroll to position [2181, 0]
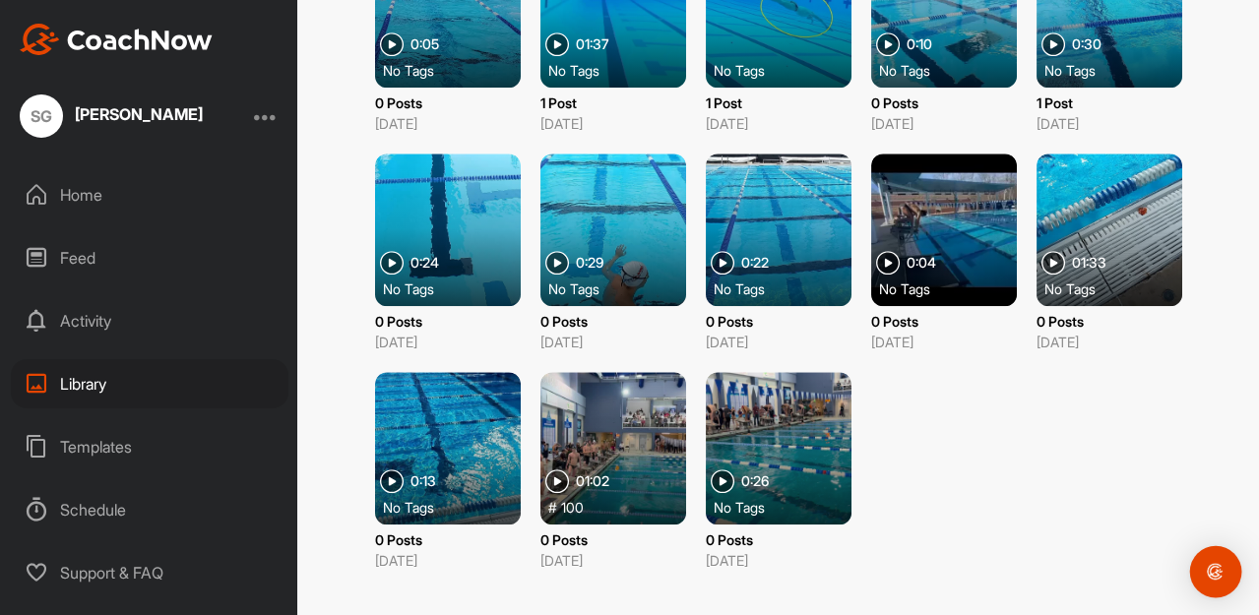
click at [1214, 578] on img "Open Intercom Messenger" at bounding box center [1216, 572] width 26 height 26
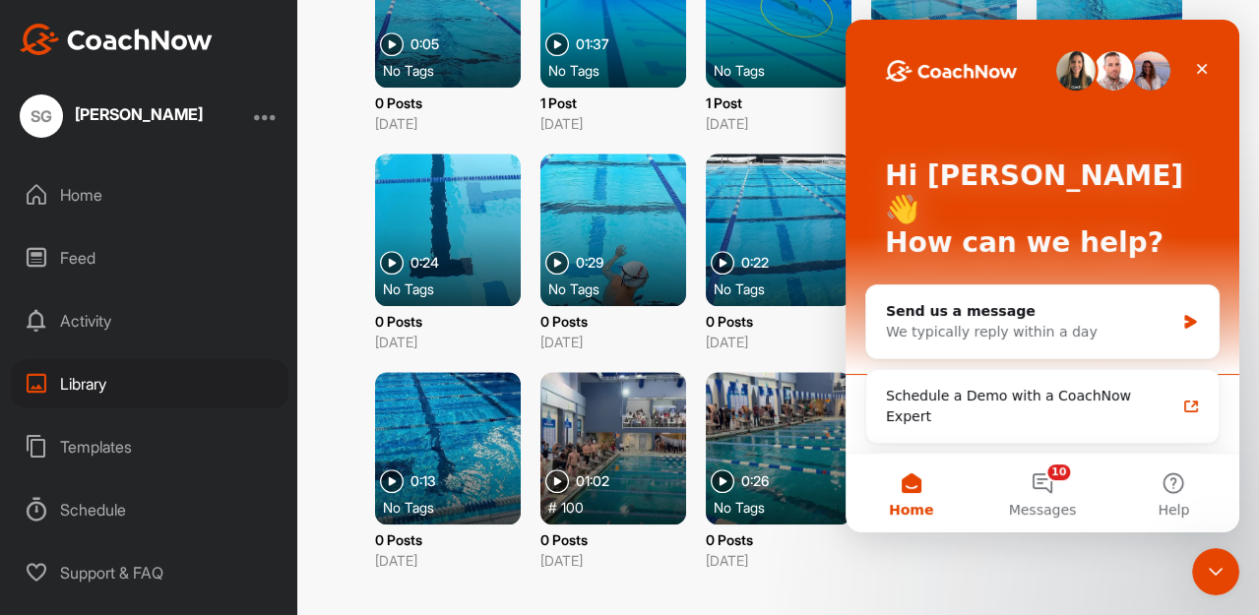
scroll to position [0, 0]
click at [1202, 72] on icon "Close" at bounding box center [1202, 69] width 16 height 16
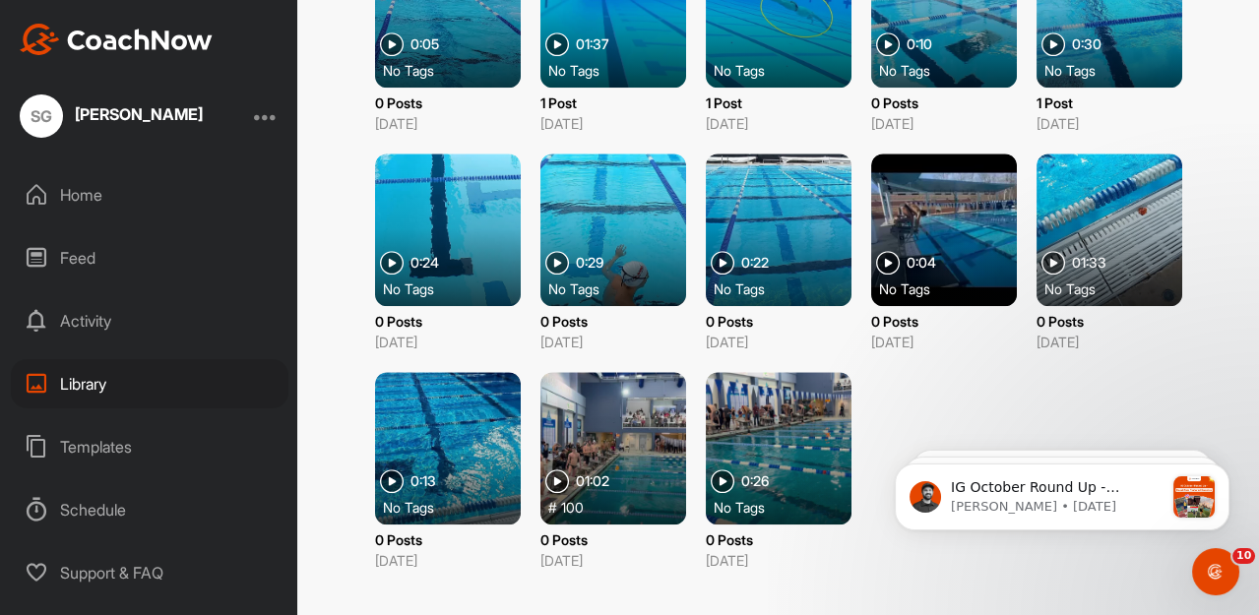
click at [94, 109] on div "[PERSON_NAME]" at bounding box center [139, 114] width 128 height 16
click at [49, 118] on div "SG" at bounding box center [41, 115] width 43 height 43
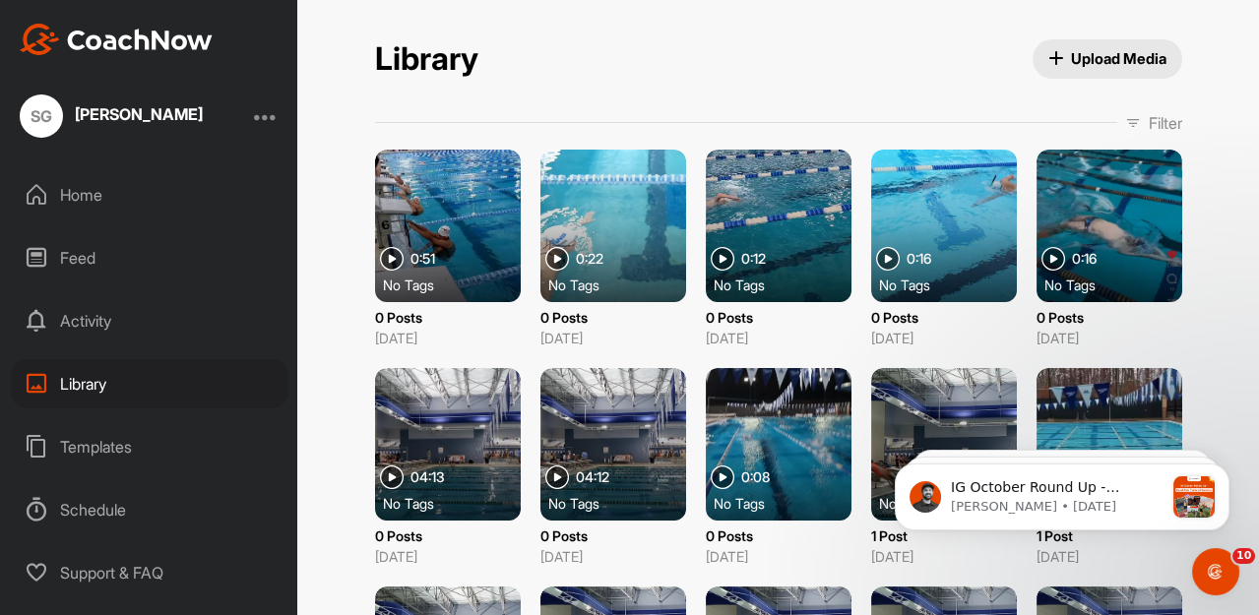
click at [266, 115] on div at bounding box center [266, 116] width 24 height 24
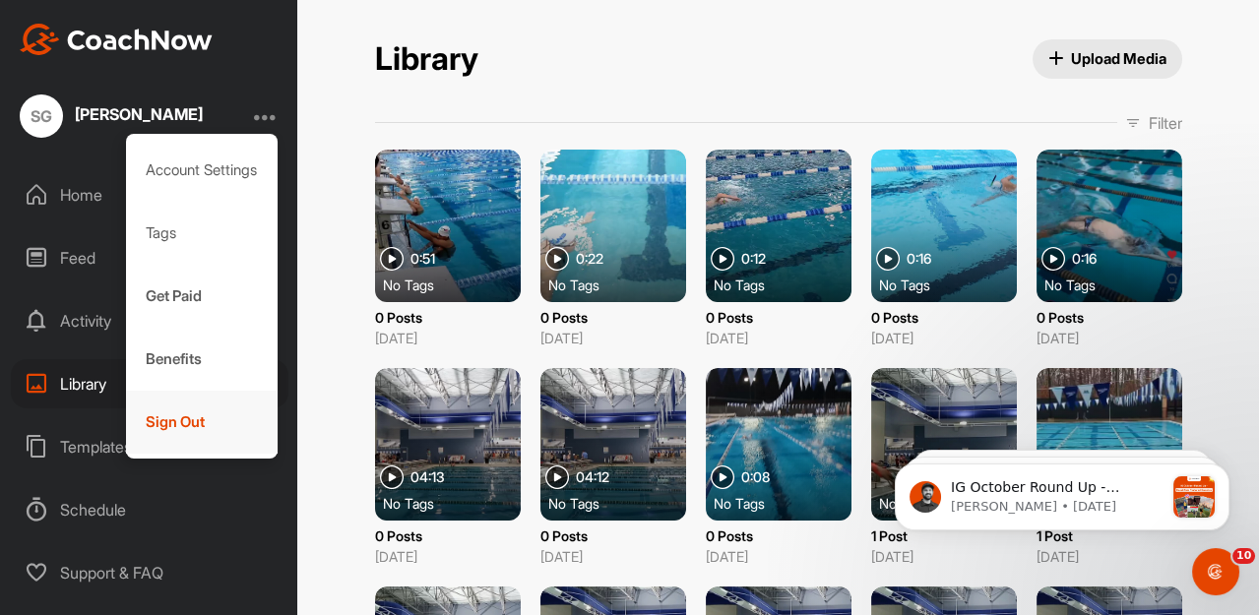
click at [199, 420] on div "Sign Out" at bounding box center [202, 422] width 153 height 63
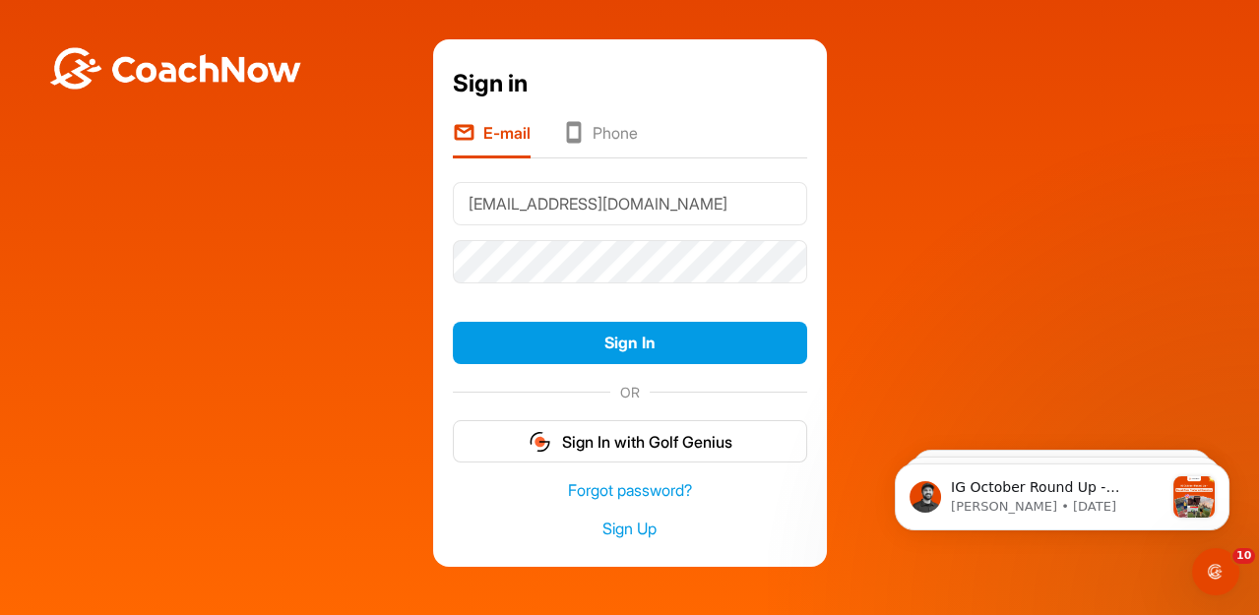
type input "[EMAIL_ADDRESS][DOMAIN_NAME]"
click at [199, 75] on img at bounding box center [175, 68] width 256 height 42
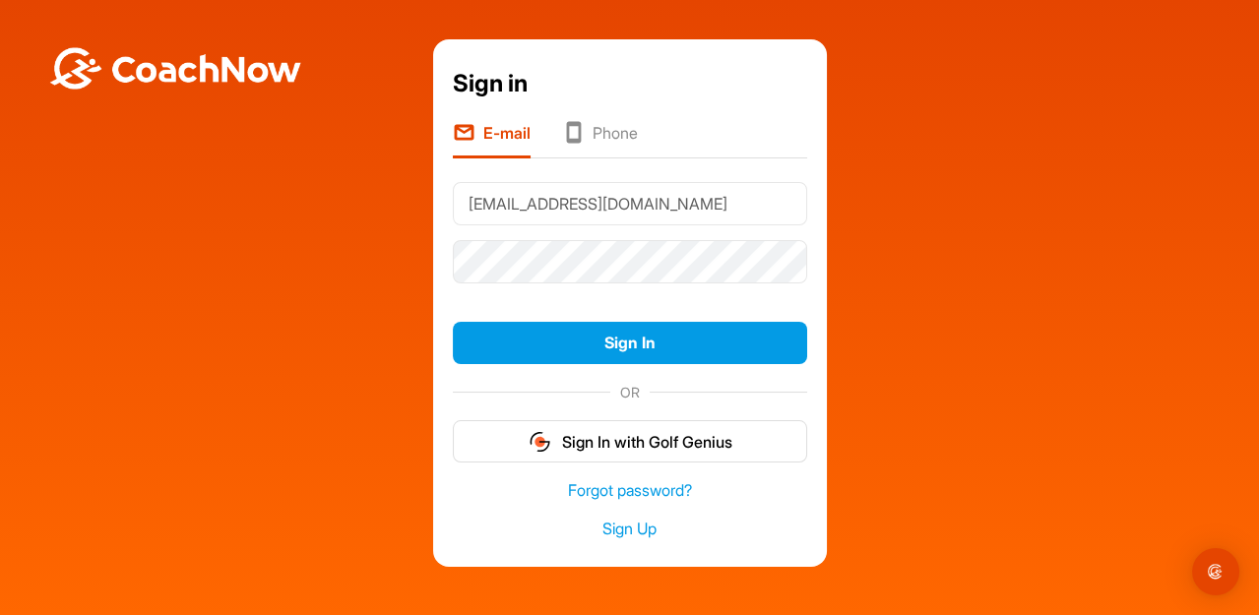
type input "[EMAIL_ADDRESS][DOMAIN_NAME]"
click at [162, 75] on img at bounding box center [175, 68] width 256 height 42
type input "[EMAIL_ADDRESS][DOMAIN_NAME]"
